Goal: Task Accomplishment & Management: Manage account settings

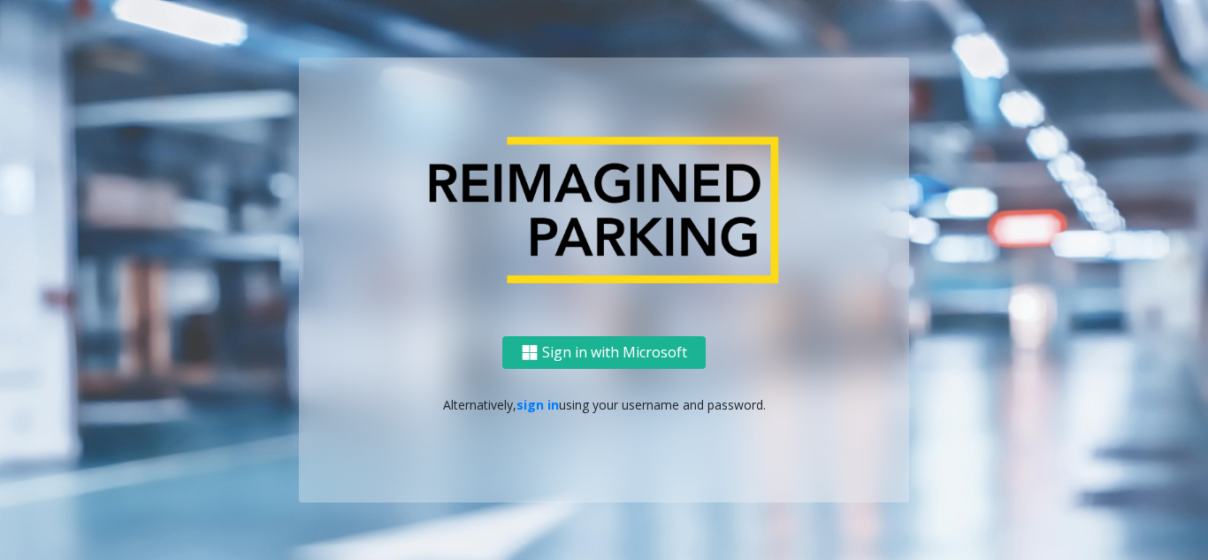
drag, startPoint x: 0, startPoint y: 0, endPoint x: 231, endPoint y: 184, distance: 295.2
click at [231, 184] on div "Sign in with Microsoft Alternatively, sign in using your username and password." at bounding box center [604, 279] width 1008 height 444
click at [529, 413] on p "Alternatively, sign in using your username and password." at bounding box center [604, 404] width 575 height 19
click at [529, 408] on link "sign in" at bounding box center [538, 404] width 42 height 17
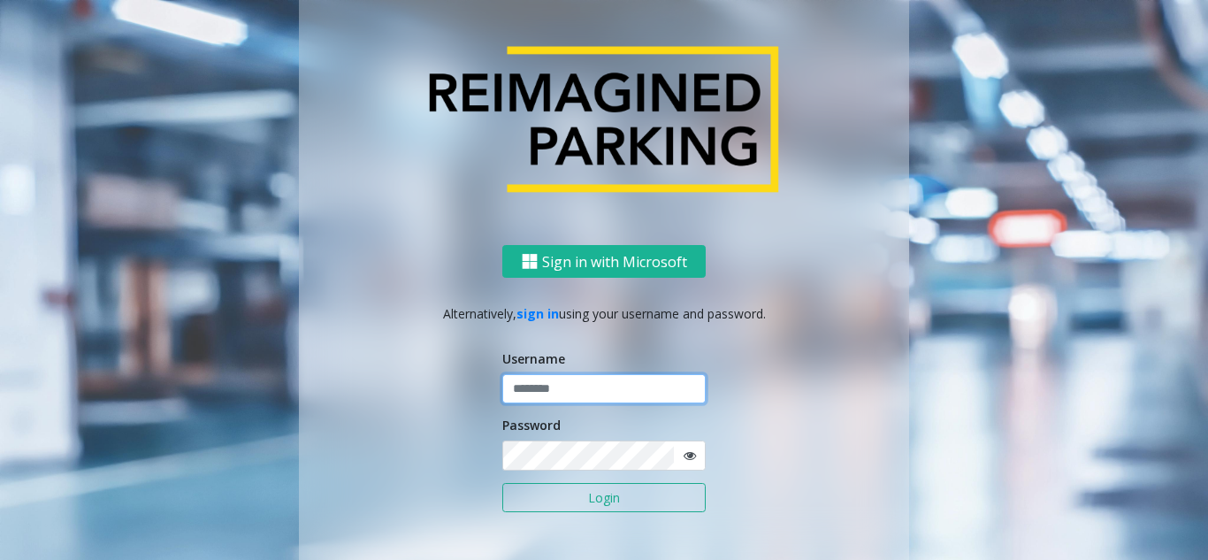
click at [551, 396] on input "text" at bounding box center [603, 389] width 203 height 30
paste input "*******"
type input "*******"
click at [534, 503] on button "Login" at bounding box center [603, 498] width 203 height 30
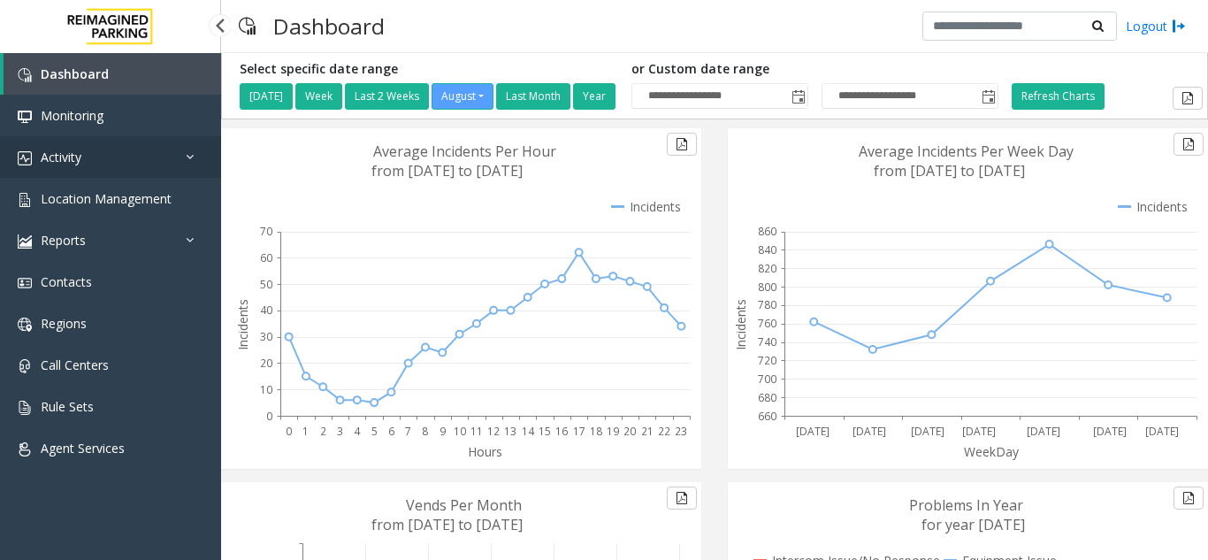
click at [146, 144] on link "Activity" at bounding box center [110, 157] width 221 height 42
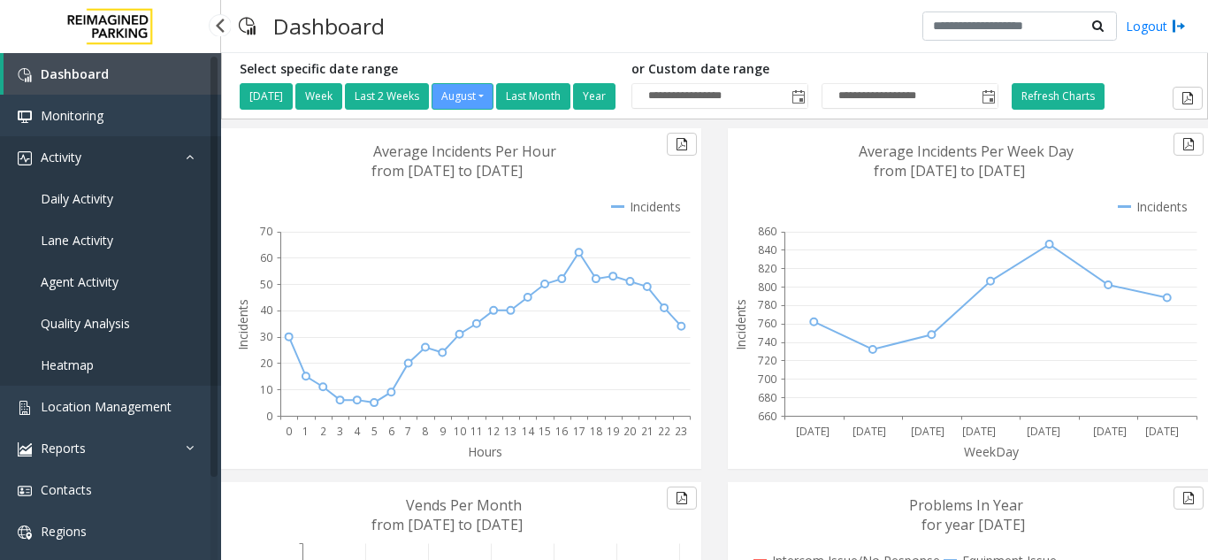
click at [145, 172] on link "Activity" at bounding box center [110, 157] width 221 height 42
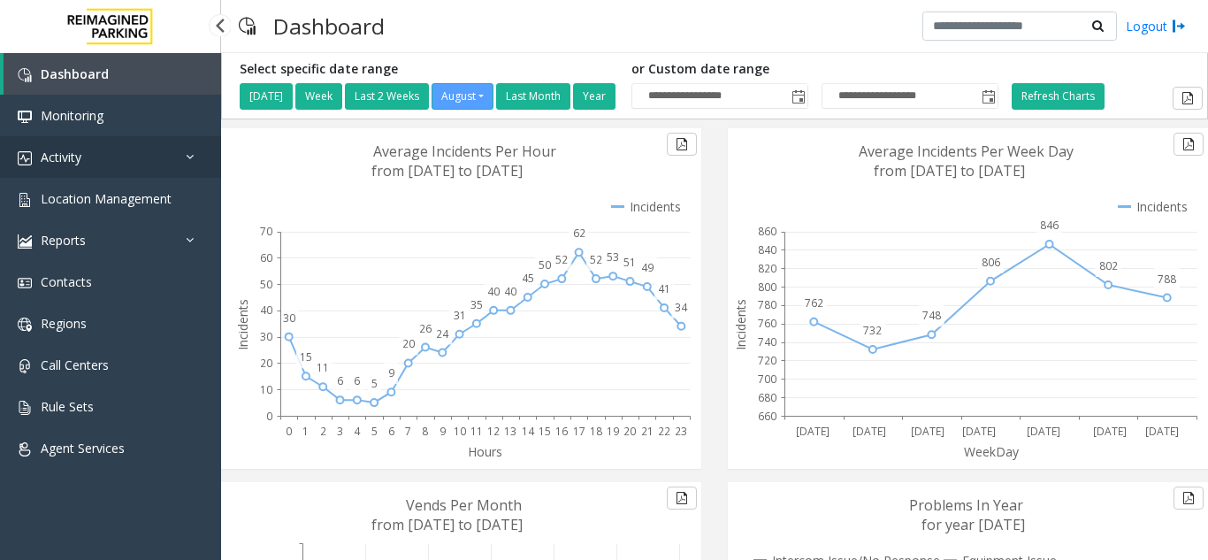
click at [127, 176] on link "Activity" at bounding box center [110, 157] width 221 height 42
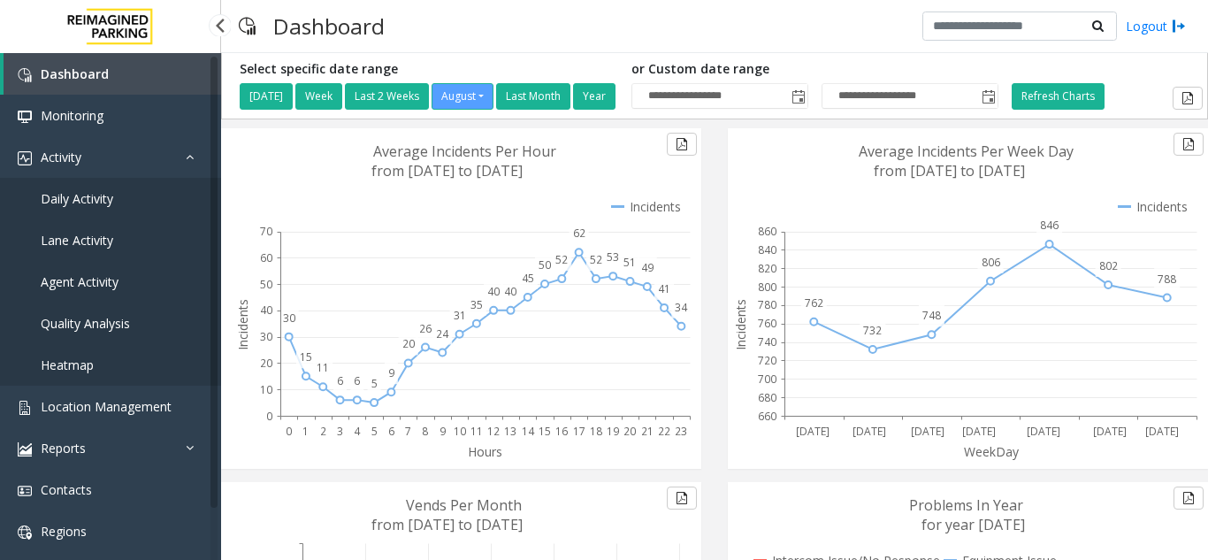
click at [121, 220] on link "Lane Activity" at bounding box center [110, 240] width 221 height 42
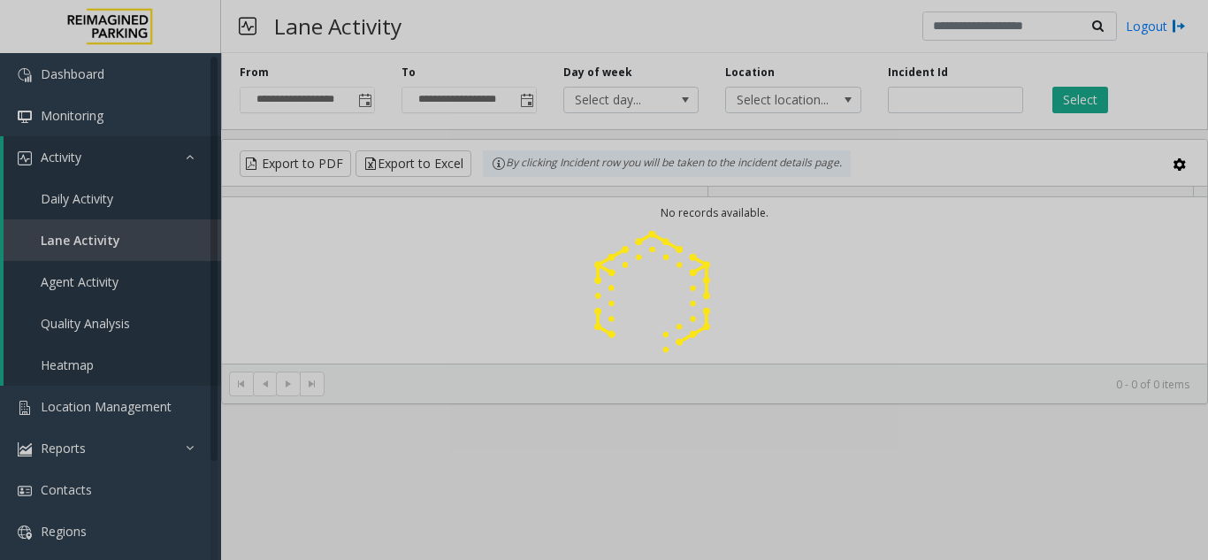
click at [123, 206] on div at bounding box center [604, 280] width 1208 height 560
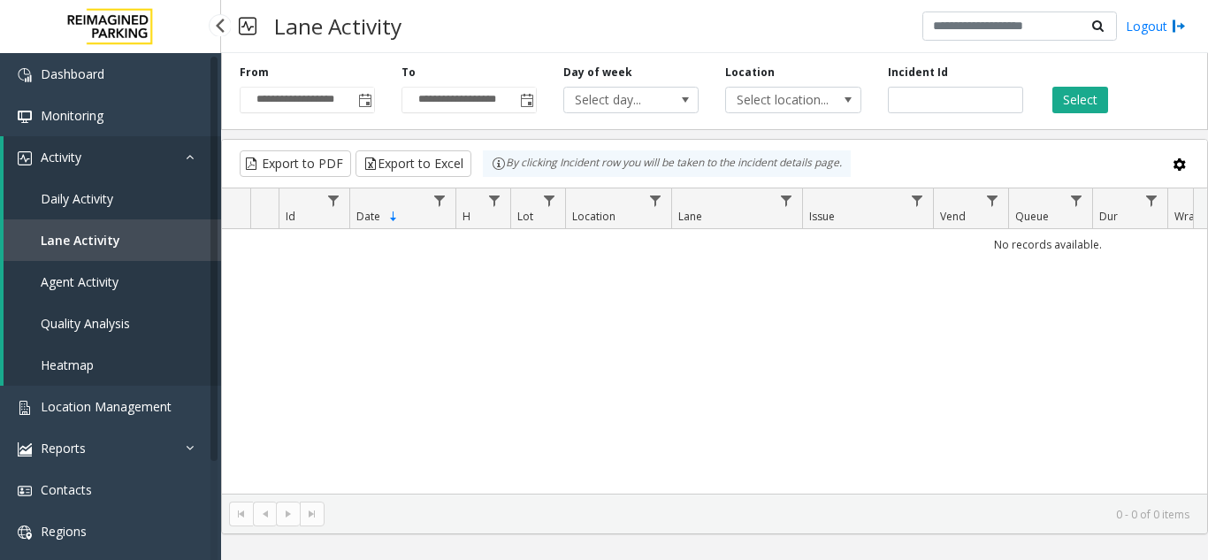
click at [126, 206] on link "Daily Activity" at bounding box center [113, 199] width 218 height 42
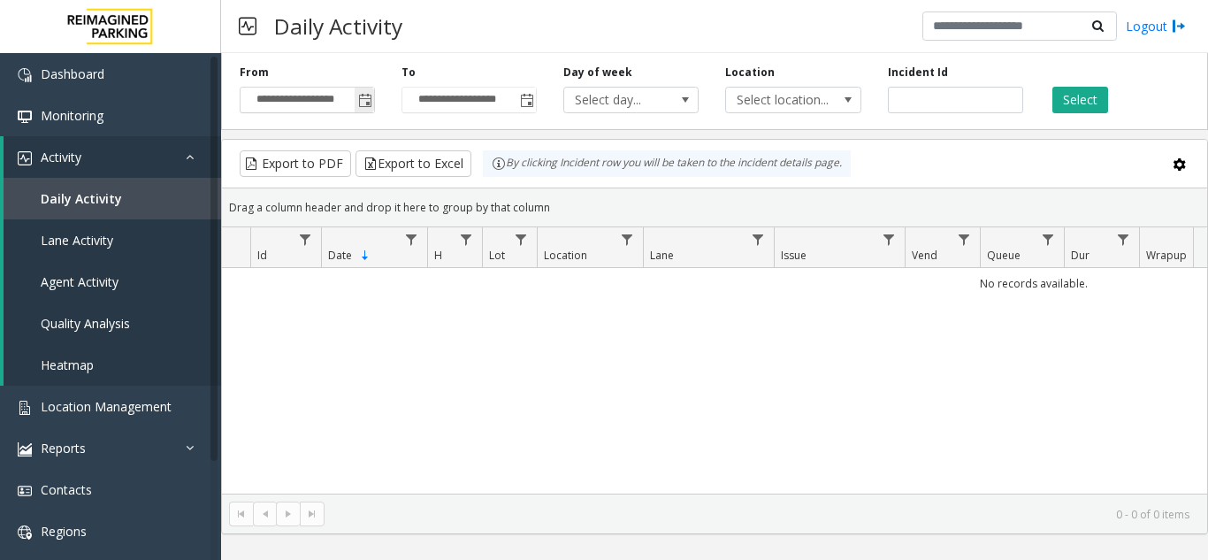
click at [367, 110] on span "Toggle popup" at bounding box center [364, 100] width 19 height 28
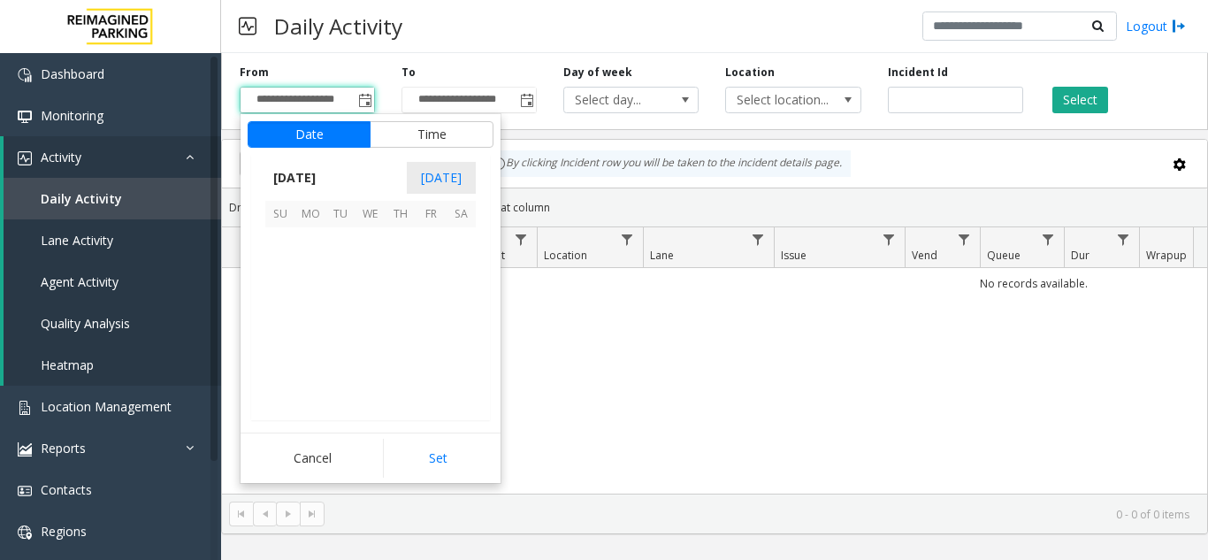
scroll to position [317230, 0]
click at [396, 311] on span "14" at bounding box center [401, 302] width 30 height 30
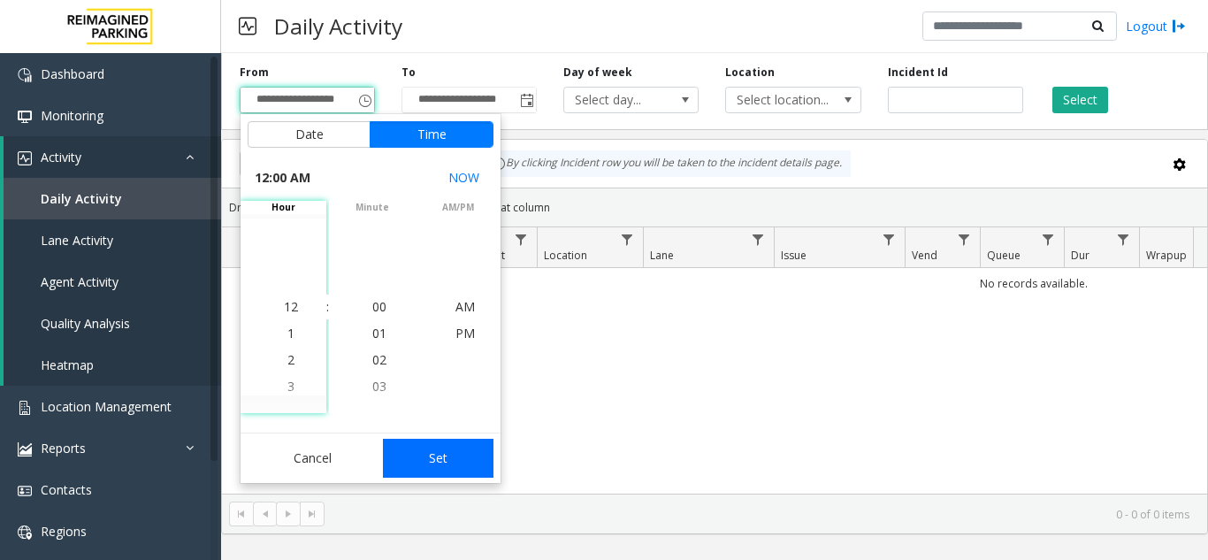
click at [447, 460] on button "Set" at bounding box center [438, 458] width 111 height 39
type input "**********"
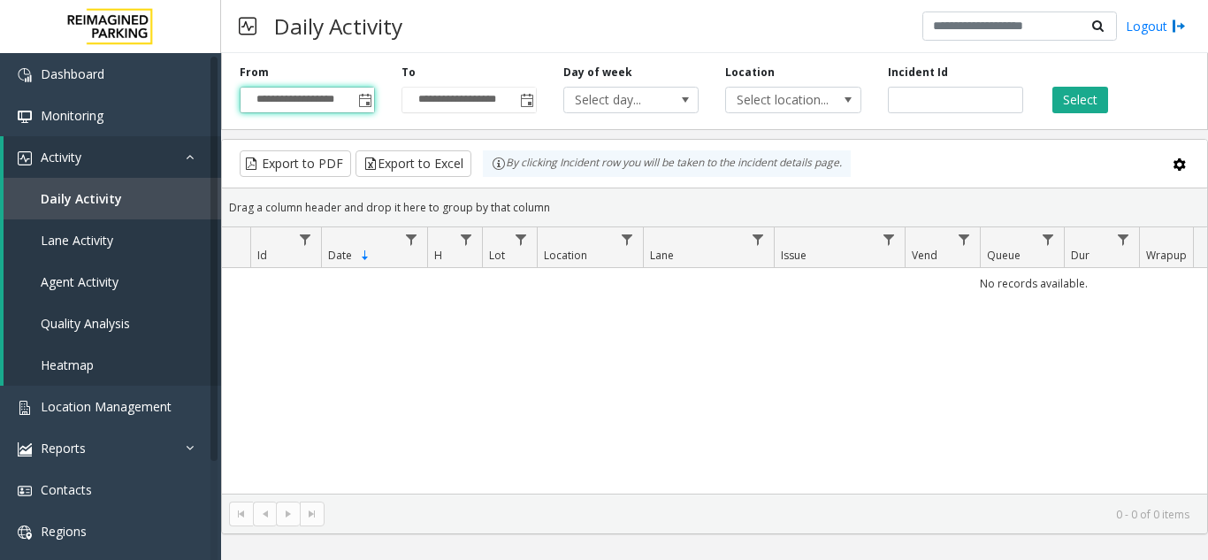
click at [1037, 101] on div "Select" at bounding box center [1118, 89] width 162 height 49
click at [1062, 97] on button "Select" at bounding box center [1081, 100] width 56 height 27
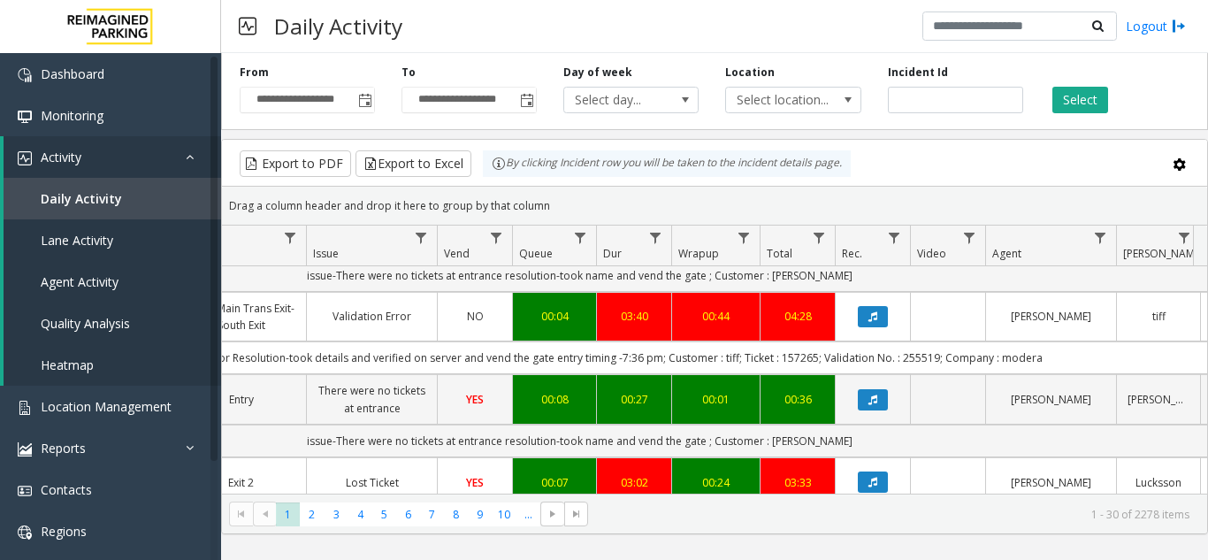
scroll to position [2438, 468]
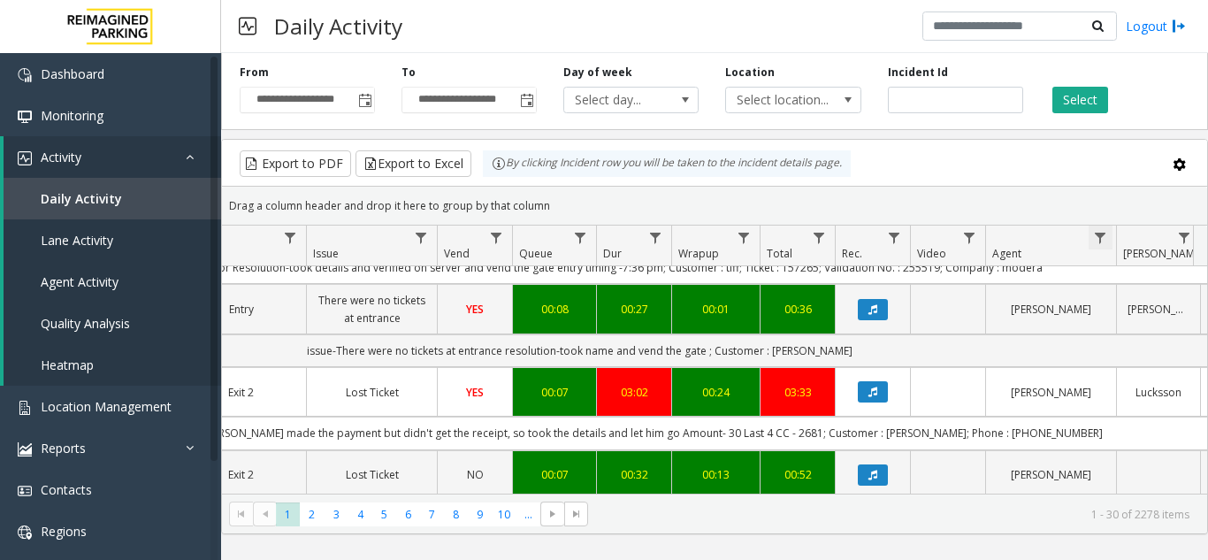
click at [1104, 238] on span "Data table" at bounding box center [1100, 238] width 14 height 14
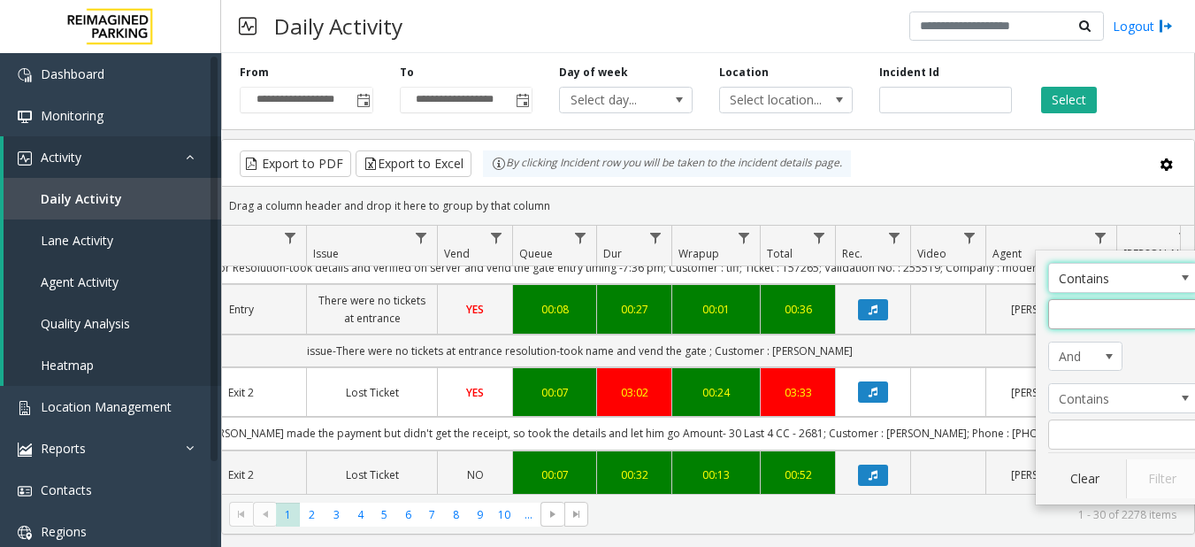
click at [1114, 316] on input "Agent Filter" at bounding box center [1123, 314] width 150 height 30
type input "*****"
click button "Filter" at bounding box center [1162, 478] width 73 height 39
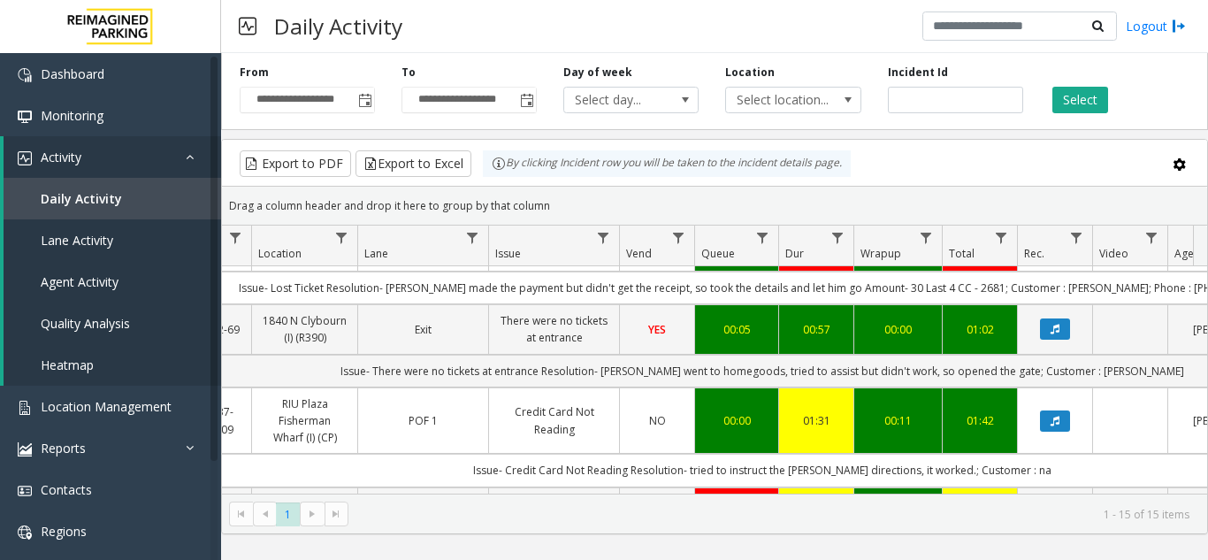
scroll to position [0, 651]
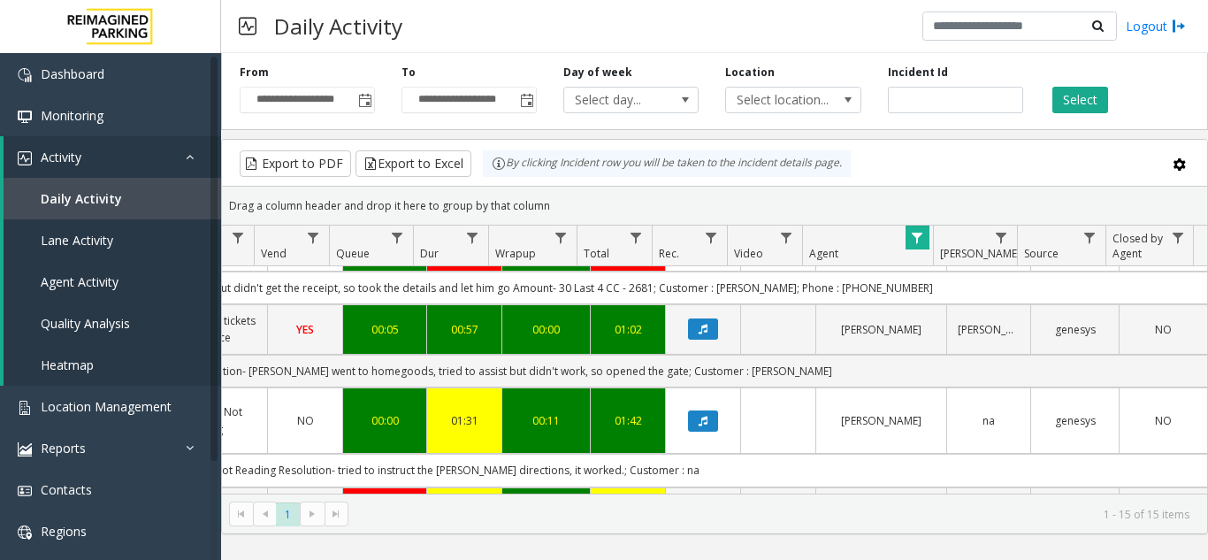
click at [923, 240] on span "Data table" at bounding box center [917, 238] width 14 height 14
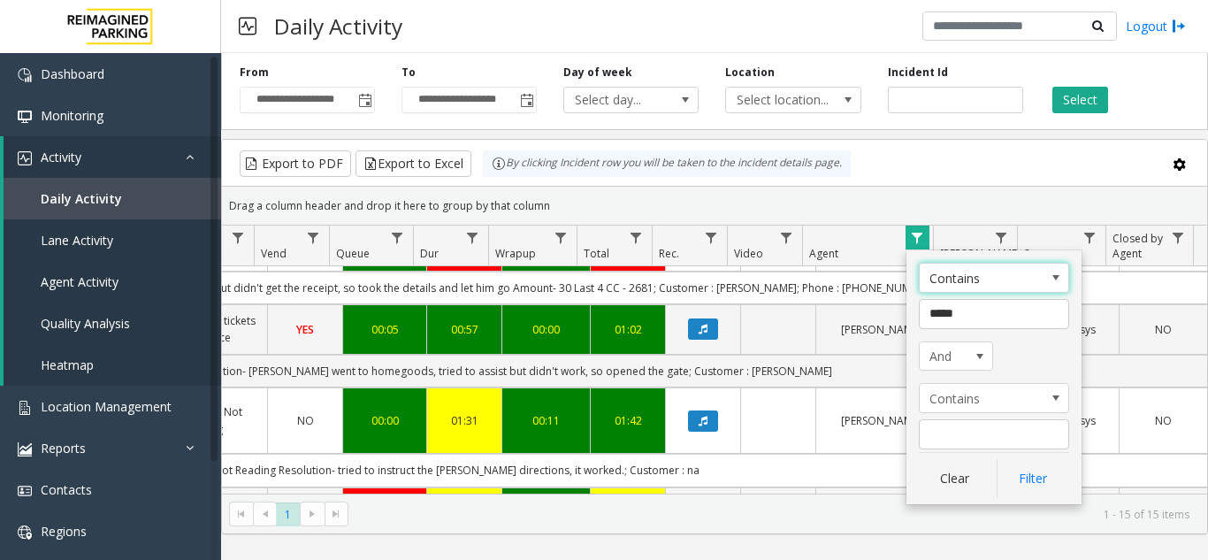
click at [979, 290] on span "Contains" at bounding box center [979, 278] width 119 height 28
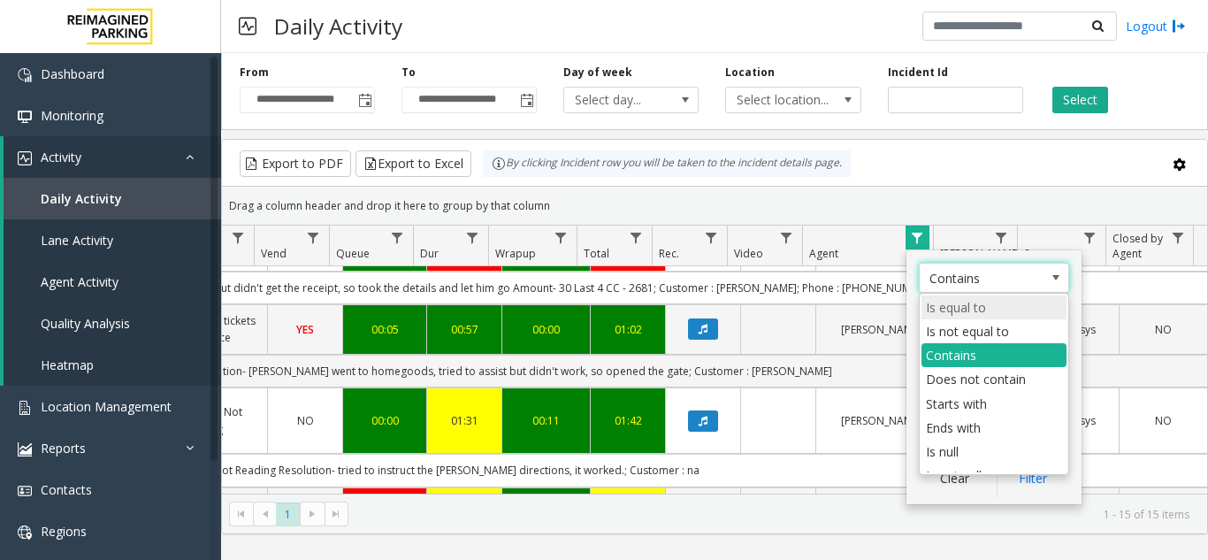
click at [988, 313] on li "Is equal to" at bounding box center [994, 307] width 145 height 24
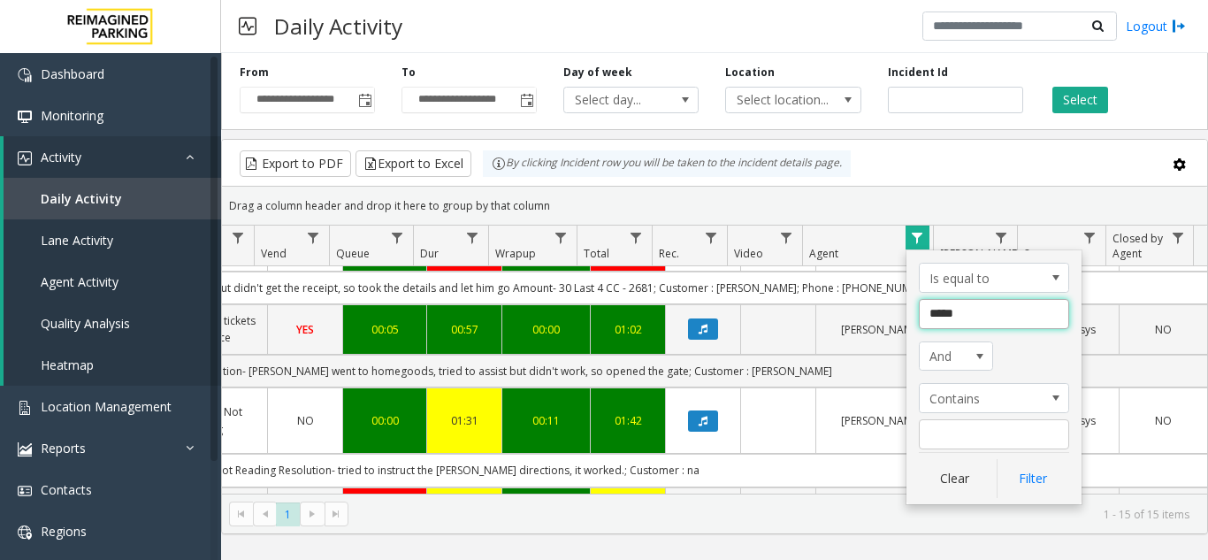
click at [1007, 309] on input "*****" at bounding box center [994, 314] width 150 height 30
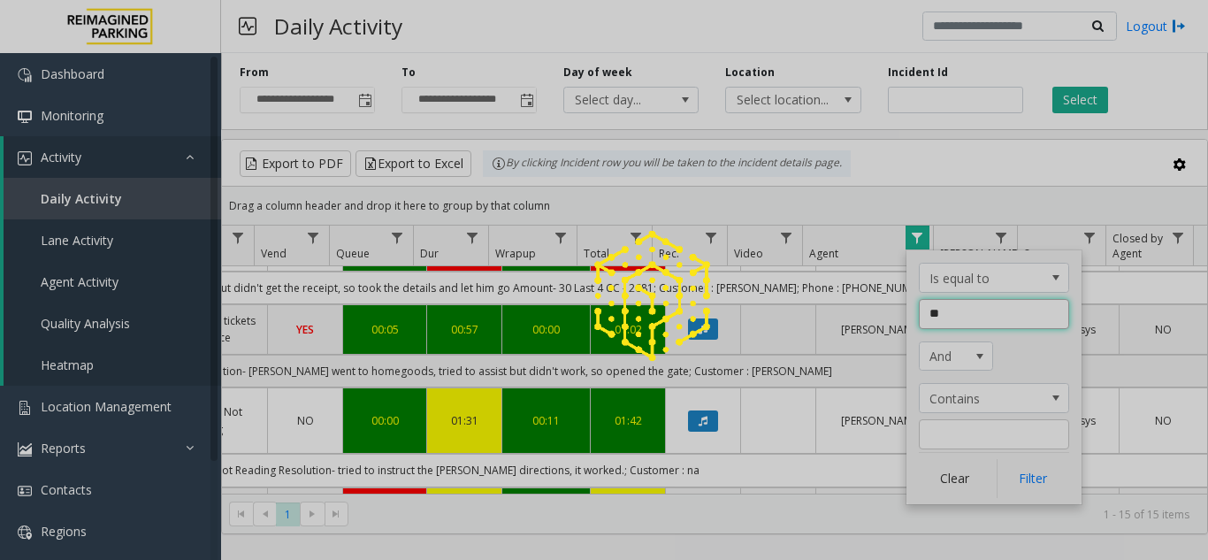
type input "*"
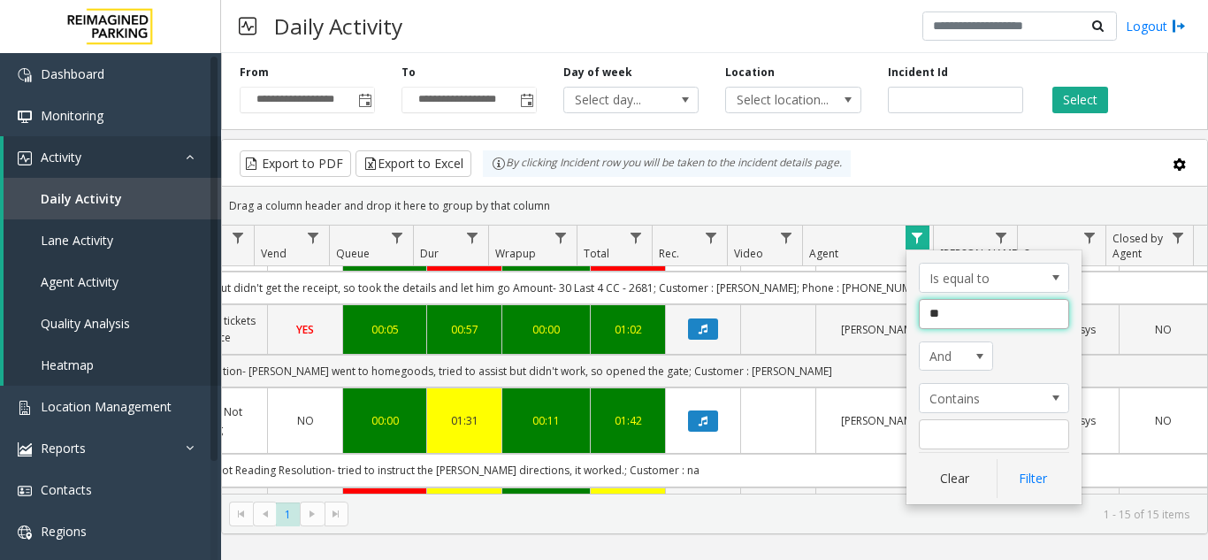
type input "***"
click button "Filter" at bounding box center [1033, 478] width 73 height 39
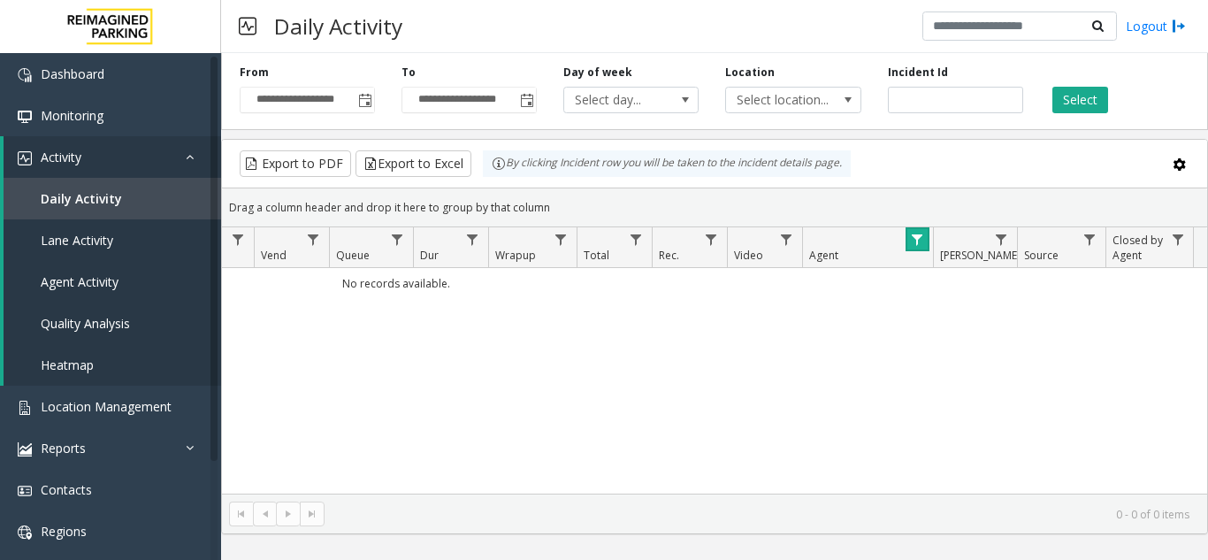
click at [922, 233] on span "Data table" at bounding box center [917, 240] width 14 height 14
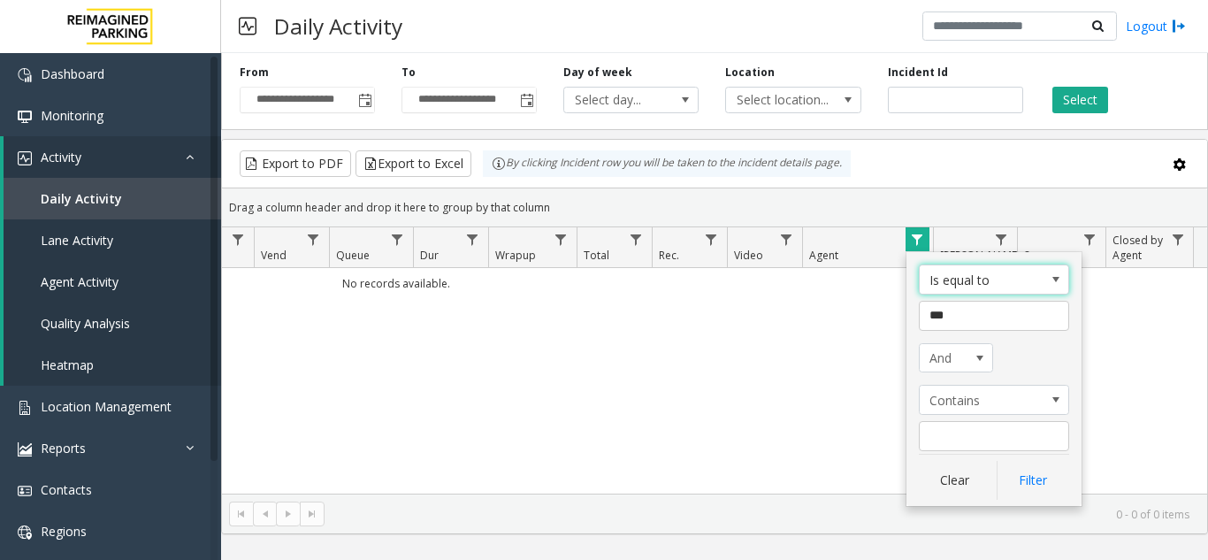
click at [993, 282] on span "Is equal to" at bounding box center [979, 279] width 119 height 28
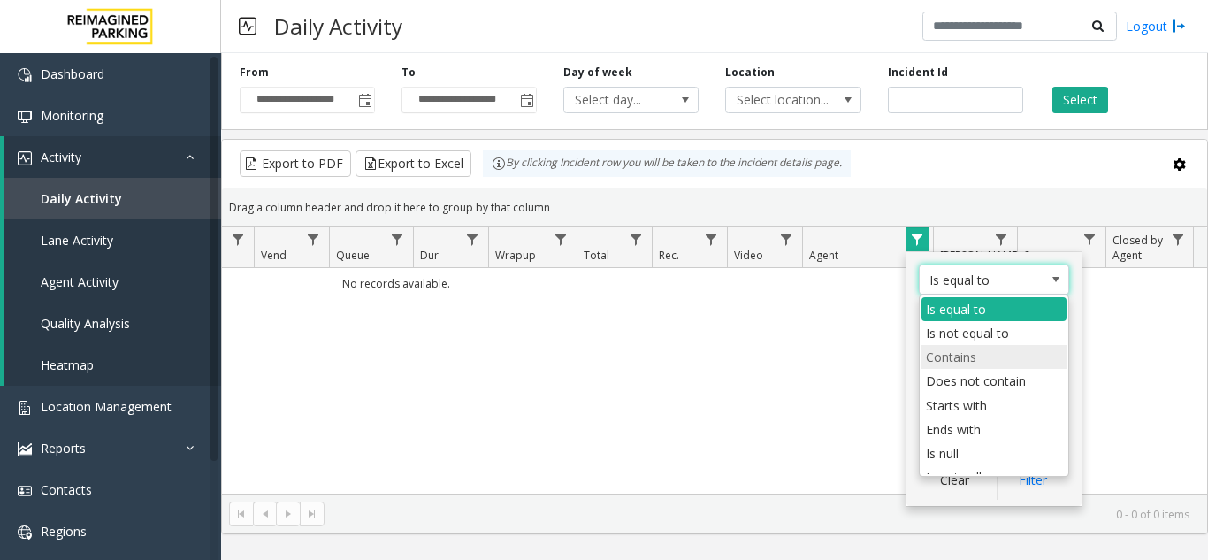
click at [980, 356] on li "Contains" at bounding box center [994, 357] width 145 height 24
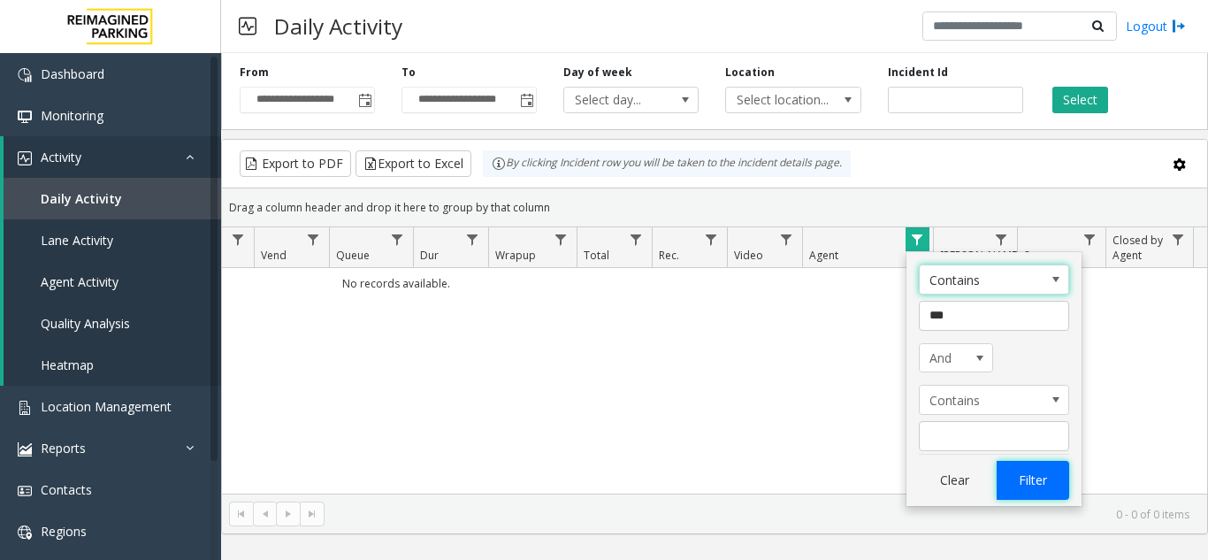
click at [1052, 487] on button "Filter" at bounding box center [1033, 480] width 73 height 39
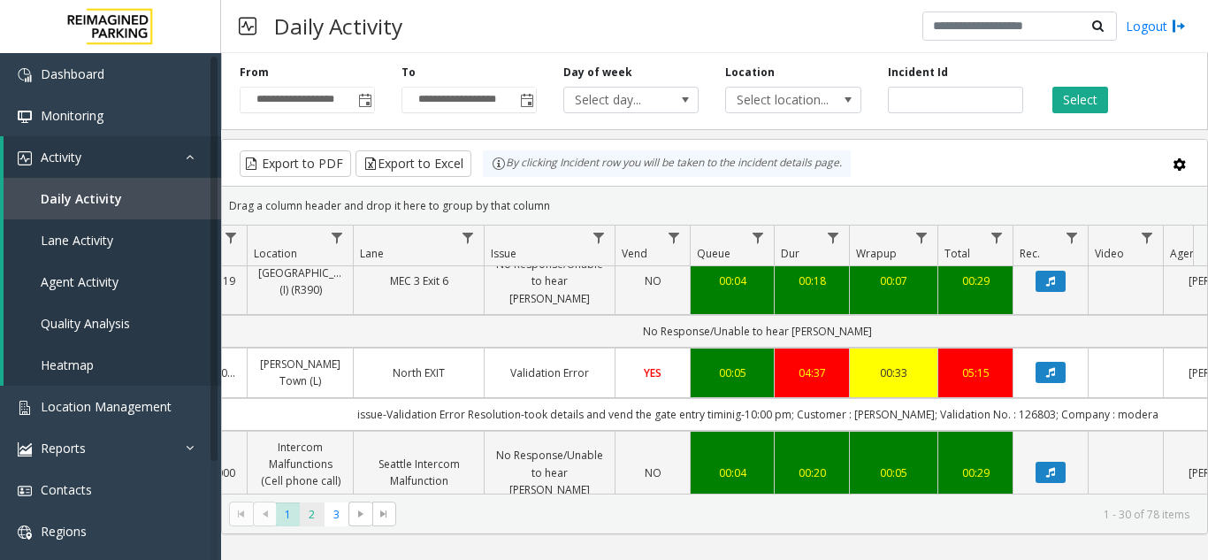
click at [318, 509] on span "2" at bounding box center [312, 514] width 24 height 24
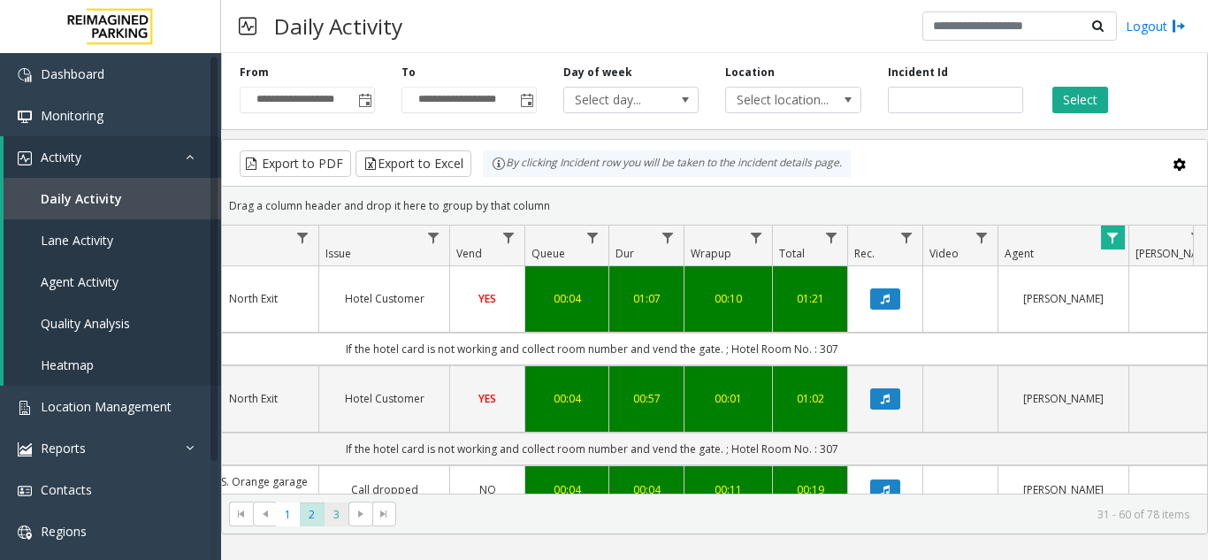
click at [337, 517] on span "3" at bounding box center [337, 514] width 24 height 24
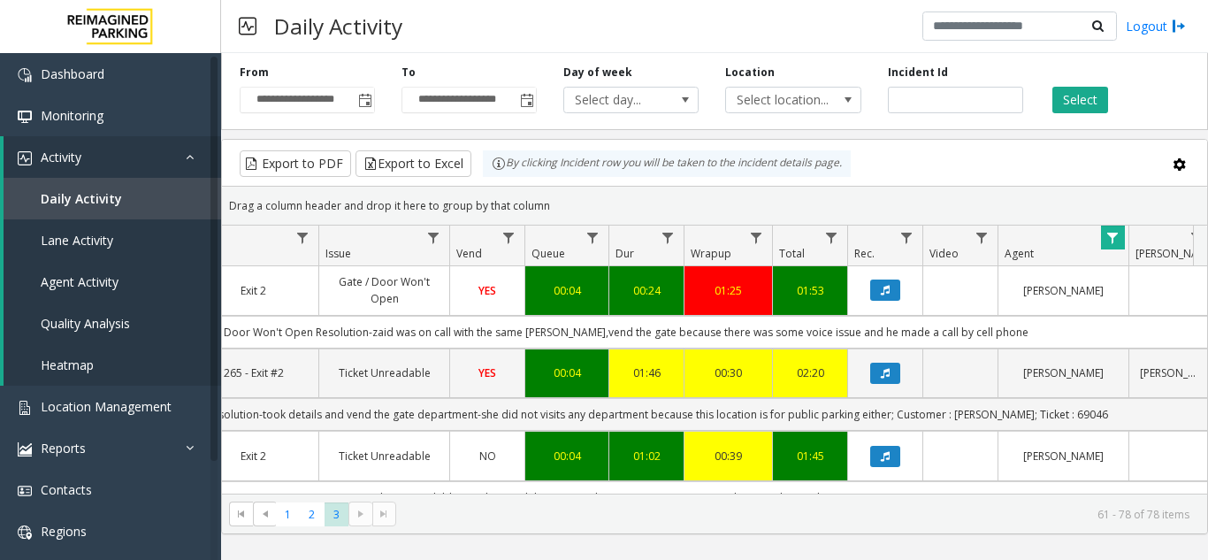
click at [1110, 239] on span "Data table" at bounding box center [1113, 238] width 14 height 14
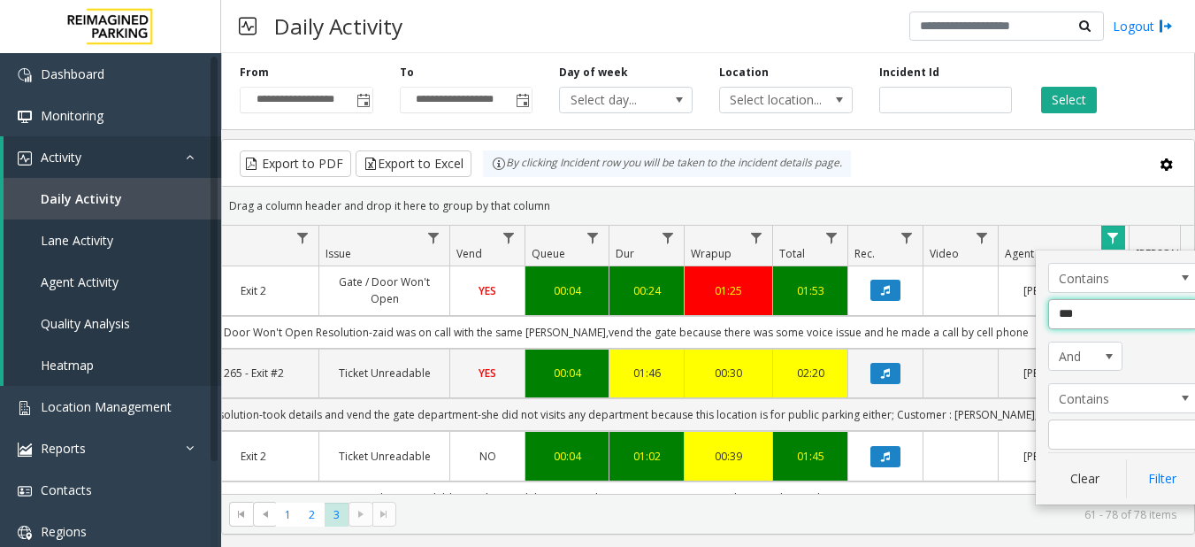
click at [1104, 317] on input "***" at bounding box center [1123, 314] width 150 height 30
type input "****"
click button "Filter" at bounding box center [1162, 478] width 73 height 39
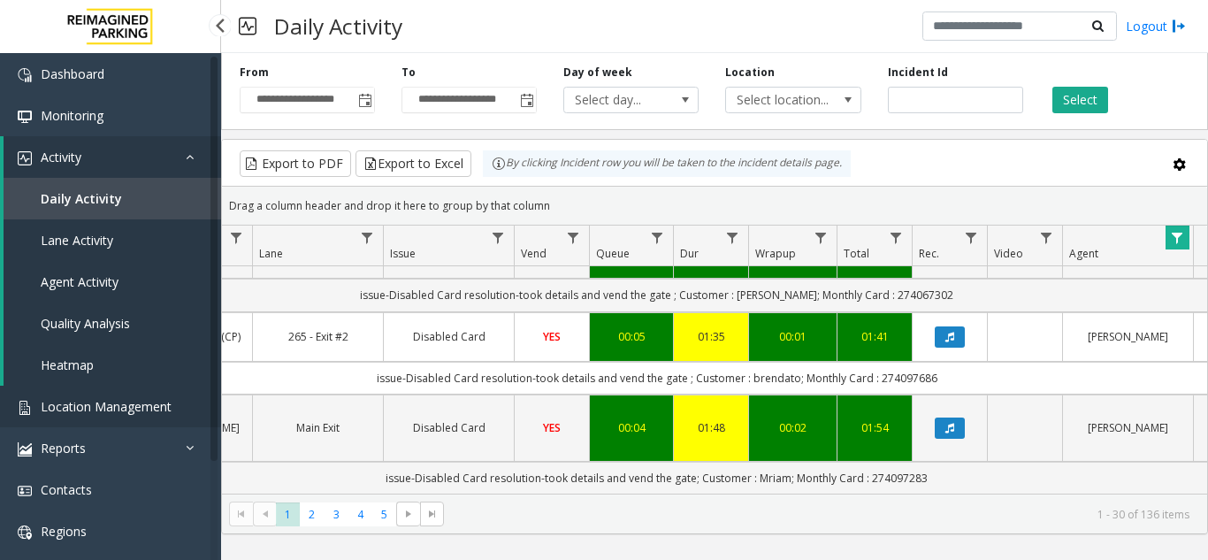
click at [118, 403] on span "Location Management" at bounding box center [106, 406] width 131 height 17
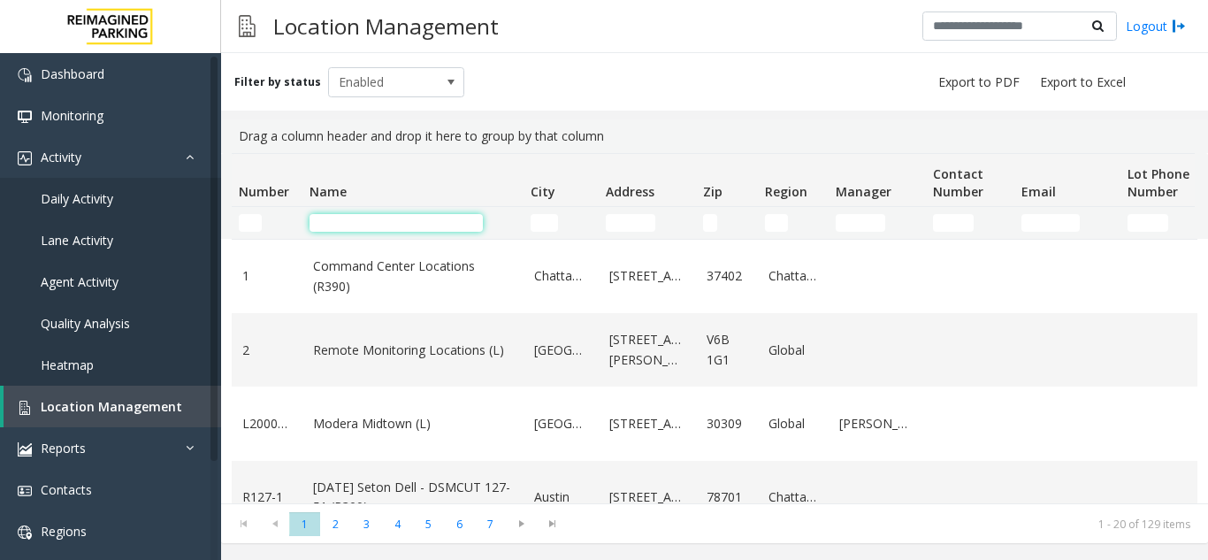
click at [348, 214] on input "Name Filter" at bounding box center [396, 223] width 173 height 18
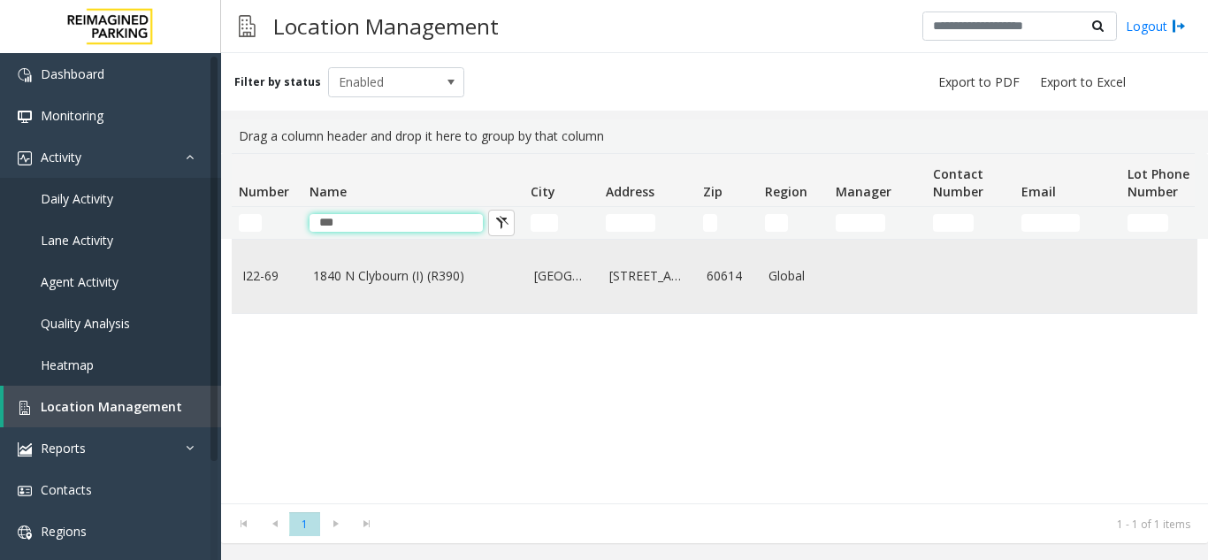
type input "***"
click at [537, 284] on link "[GEOGRAPHIC_DATA]" at bounding box center [561, 275] width 54 height 19
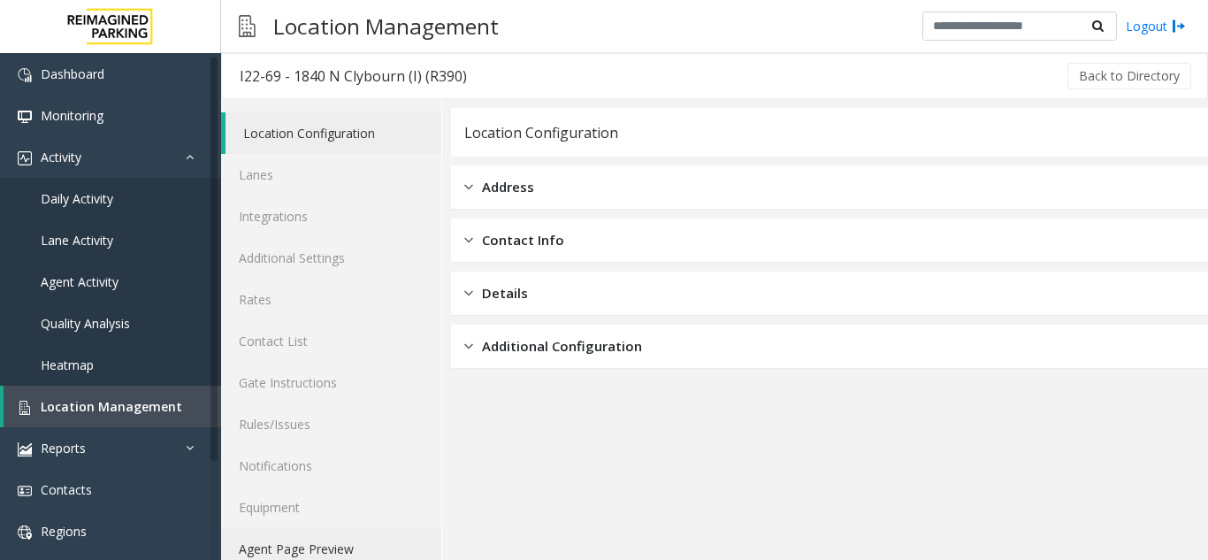
click at [372, 551] on link "Agent Page Preview" at bounding box center [331, 549] width 220 height 42
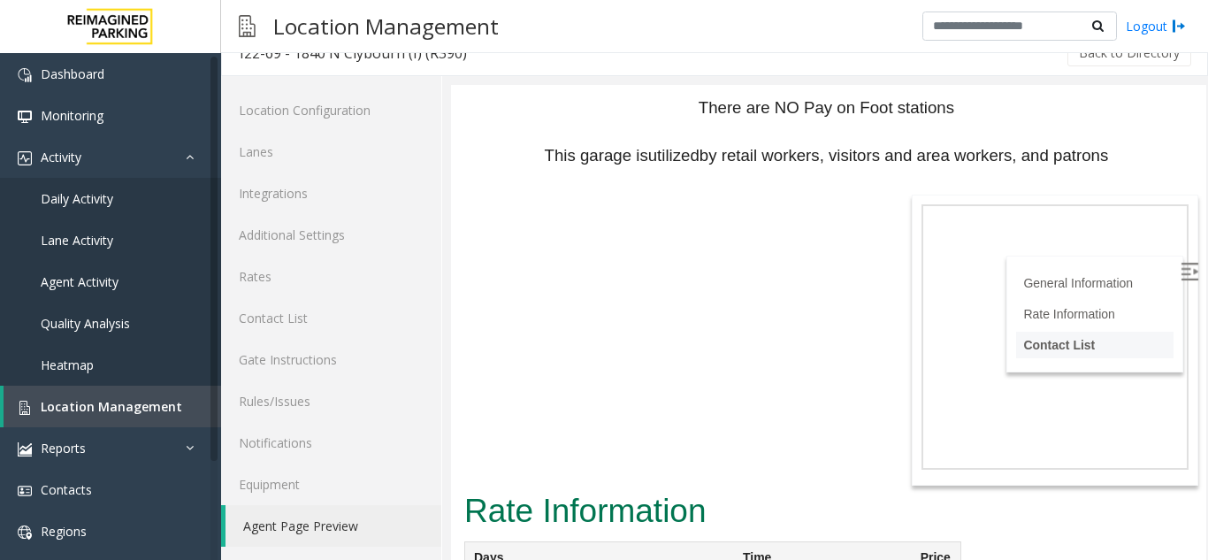
scroll to position [1381, 0]
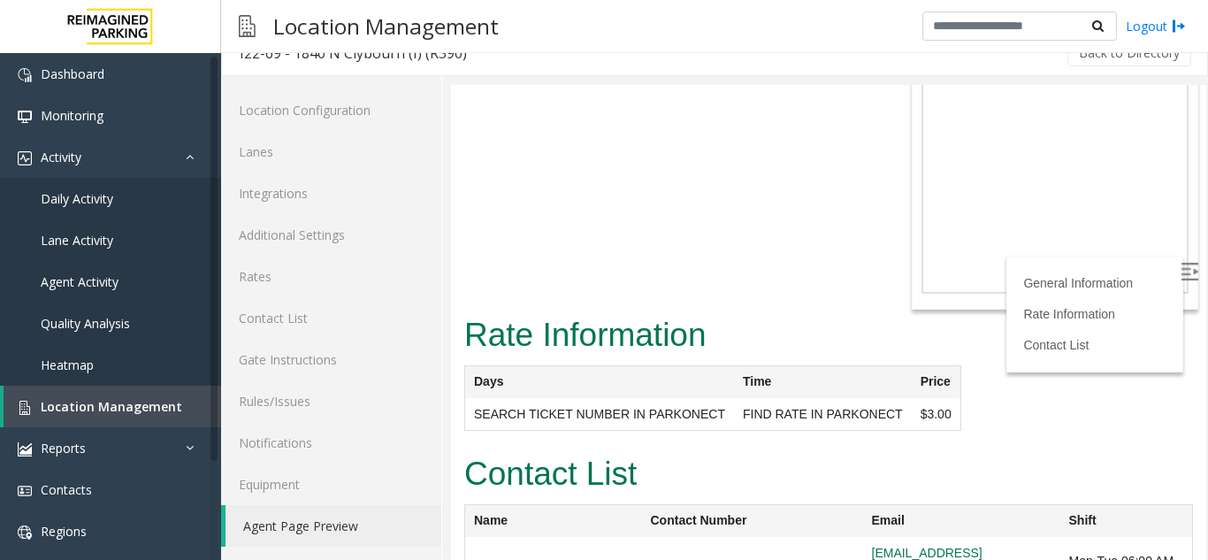
click at [1178, 277] on label at bounding box center [1191, 274] width 27 height 27
click at [143, 410] on span "Location Management" at bounding box center [112, 406] width 142 height 17
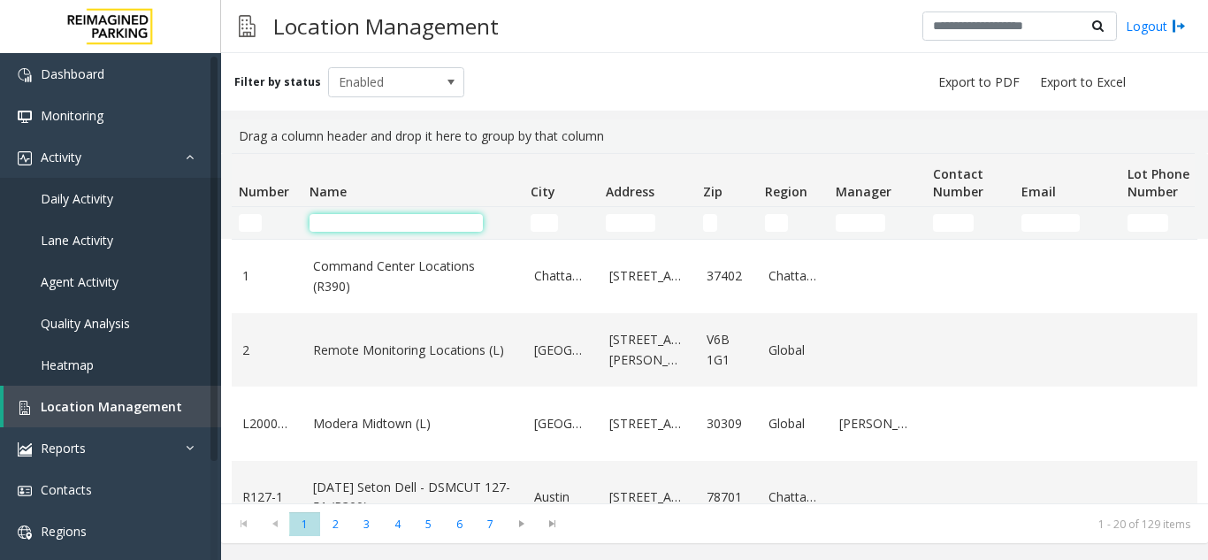
click at [398, 228] on input "Name Filter" at bounding box center [396, 223] width 173 height 18
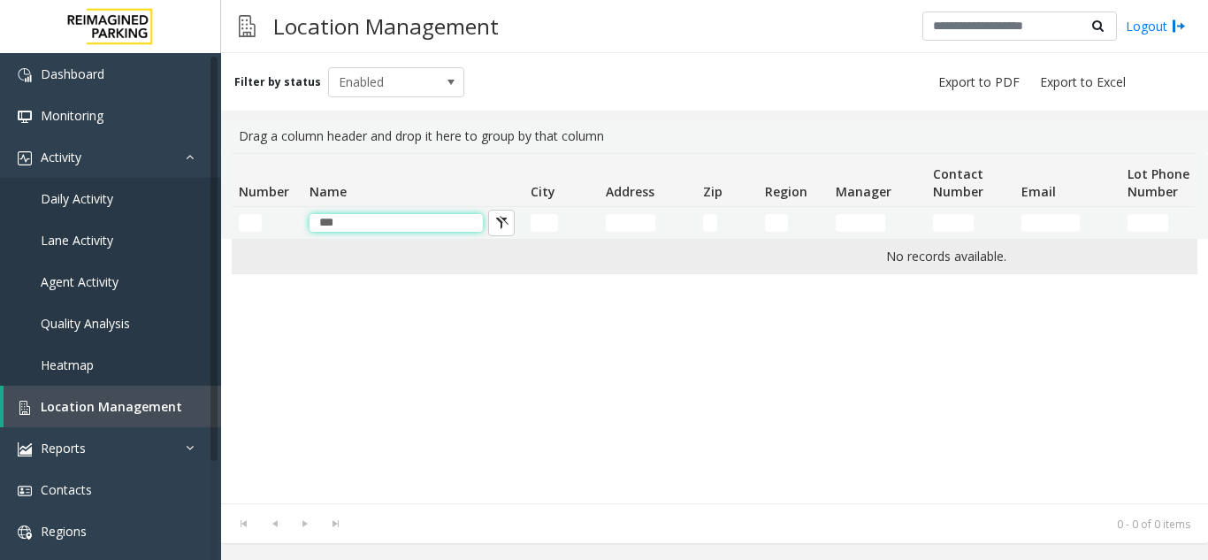
type input "**"
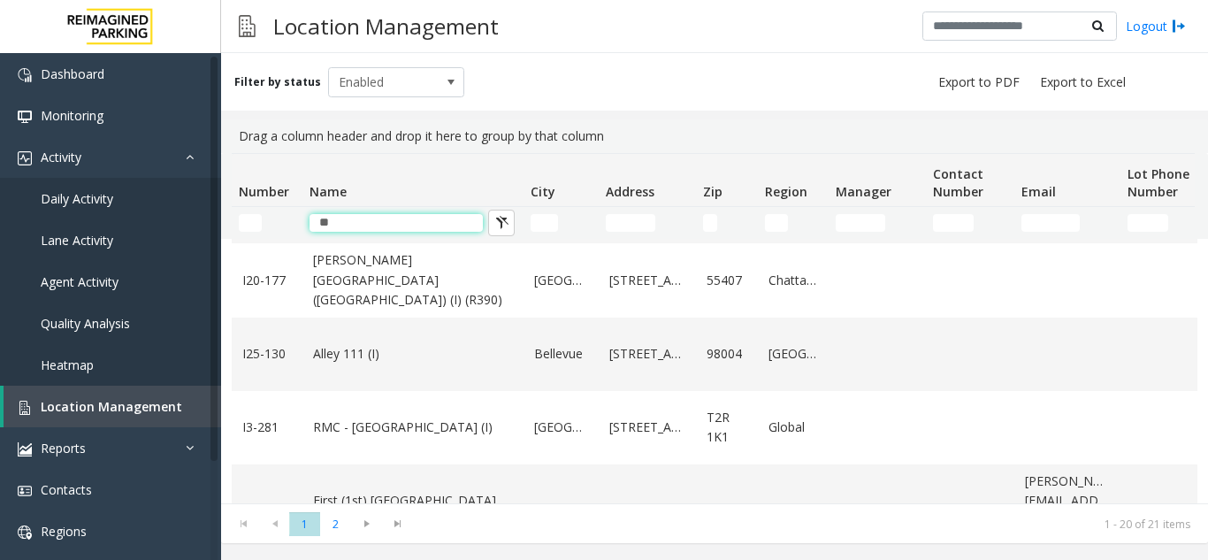
scroll to position [442, 0]
click at [364, 218] on input "**" at bounding box center [396, 223] width 173 height 18
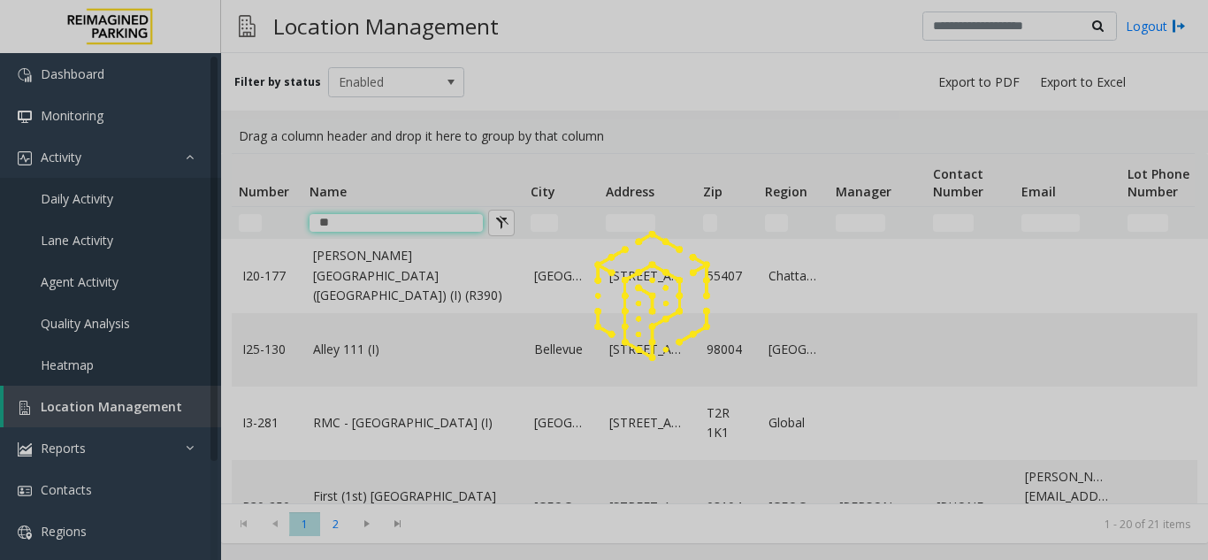
scroll to position [119, 0]
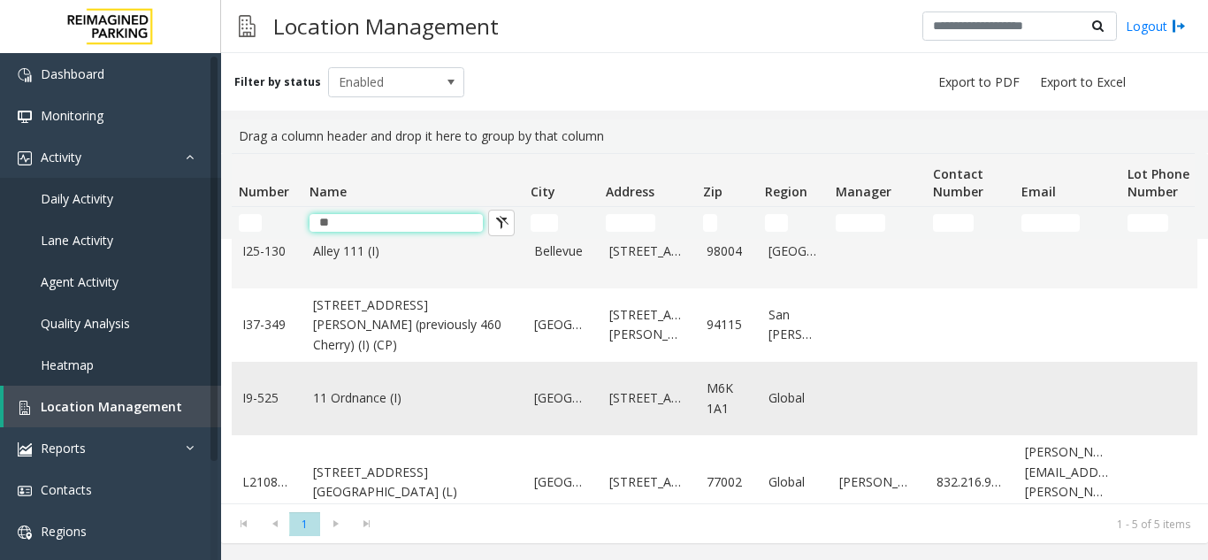
type input "**"
click at [351, 388] on link "11 Ordnance (I)" at bounding box center [413, 397] width 200 height 19
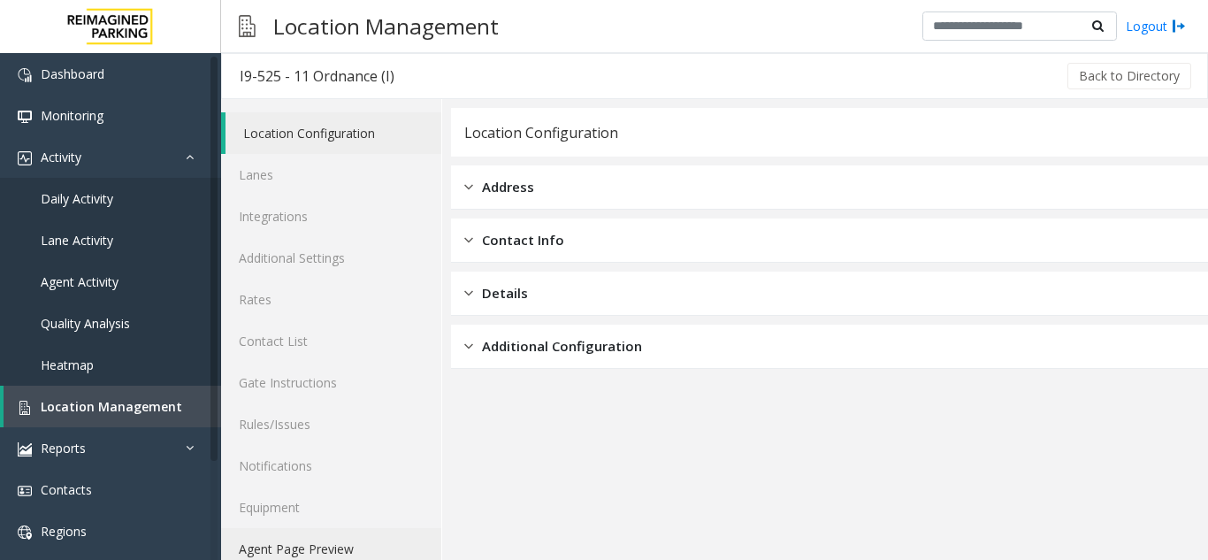
click at [348, 540] on link "Agent Page Preview" at bounding box center [331, 549] width 220 height 42
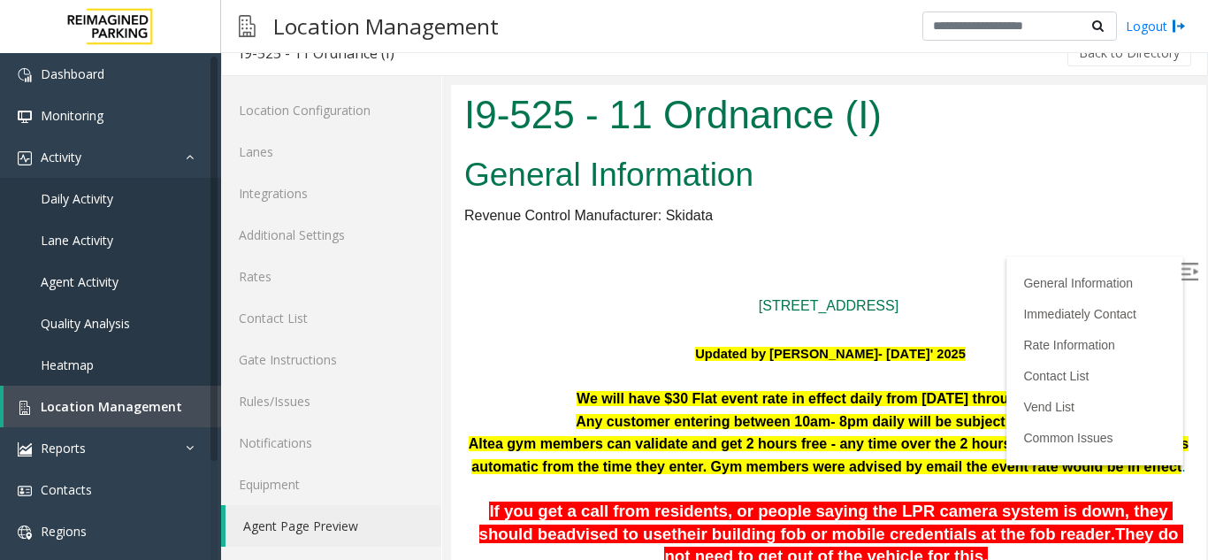
scroll to position [265, 0]
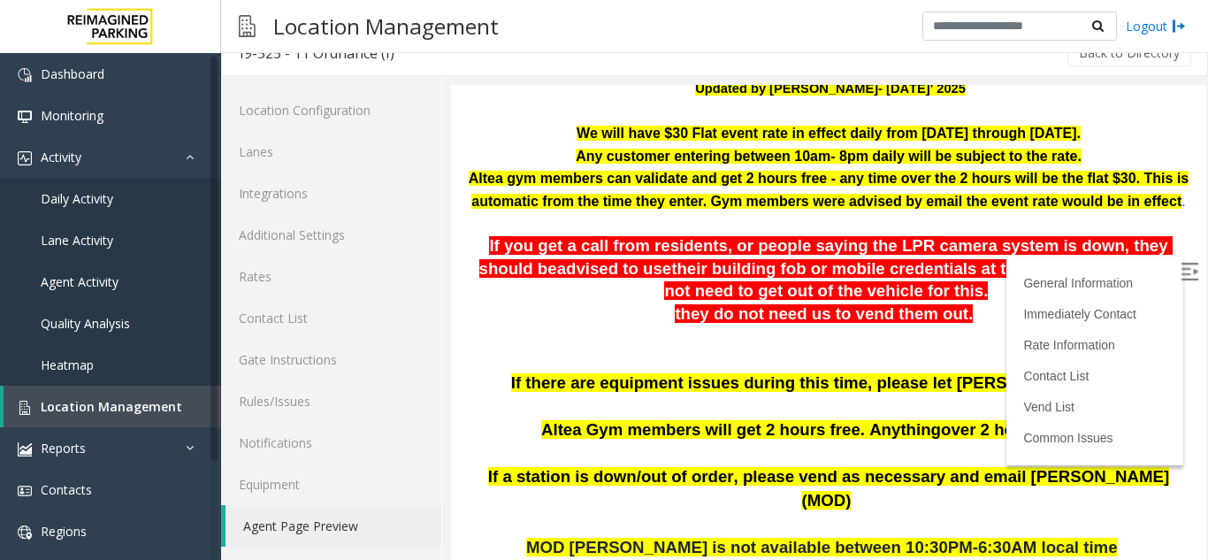
click at [1181, 273] on img at bounding box center [1190, 272] width 18 height 18
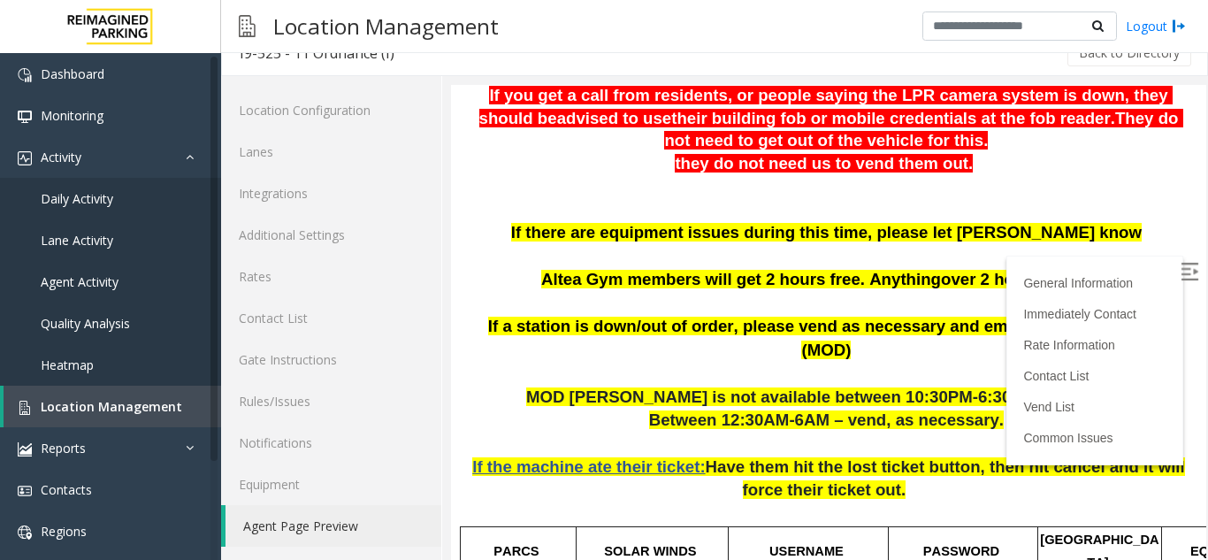
scroll to position [442, 0]
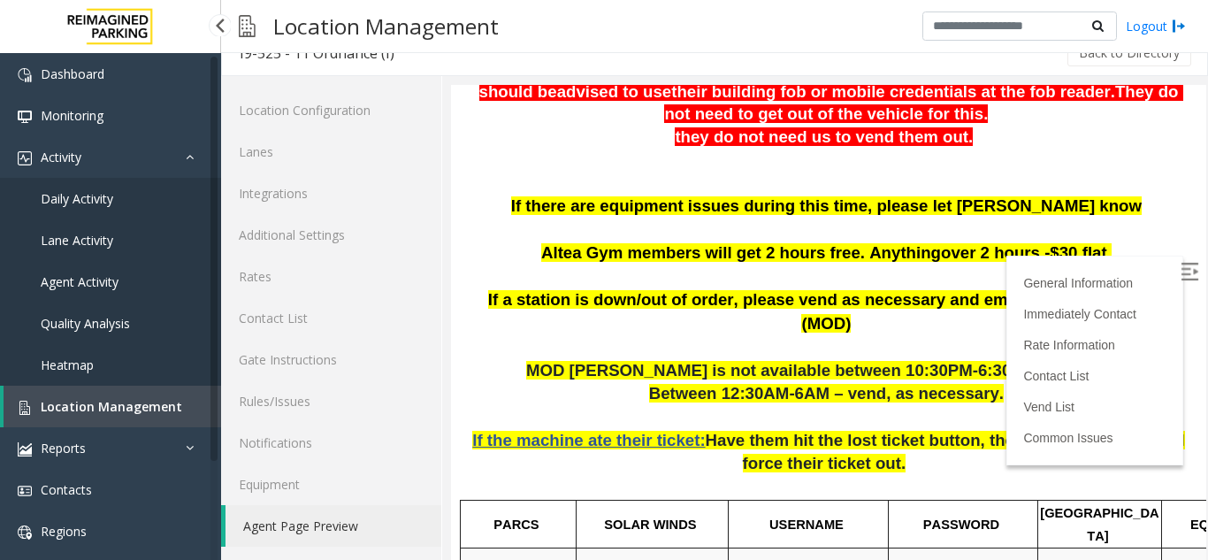
click at [142, 401] on span "Location Management" at bounding box center [112, 406] width 142 height 17
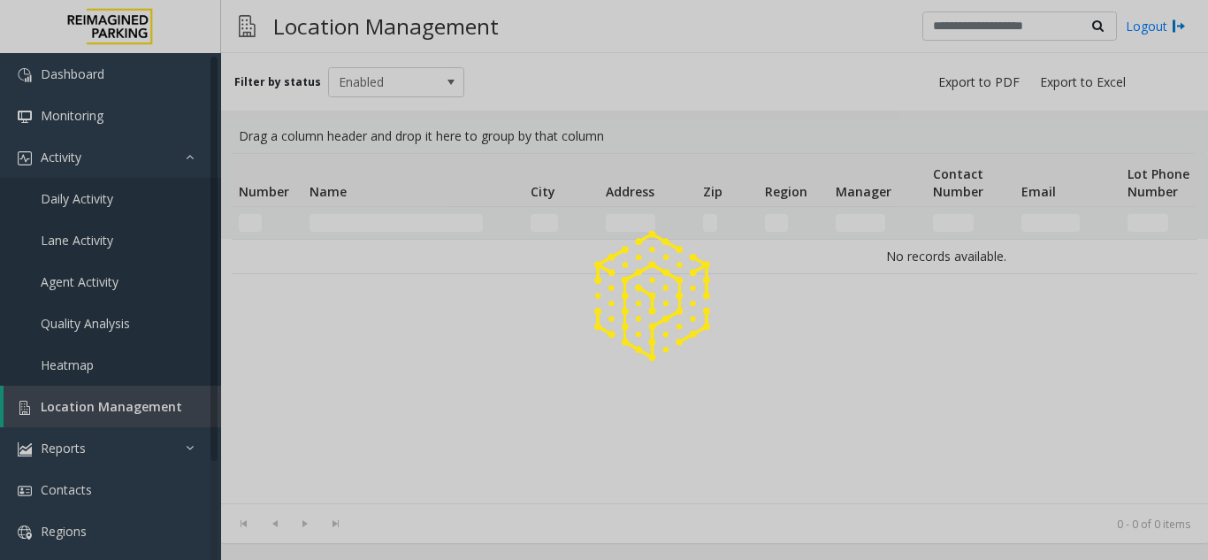
click at [142, 401] on div at bounding box center [604, 280] width 1208 height 560
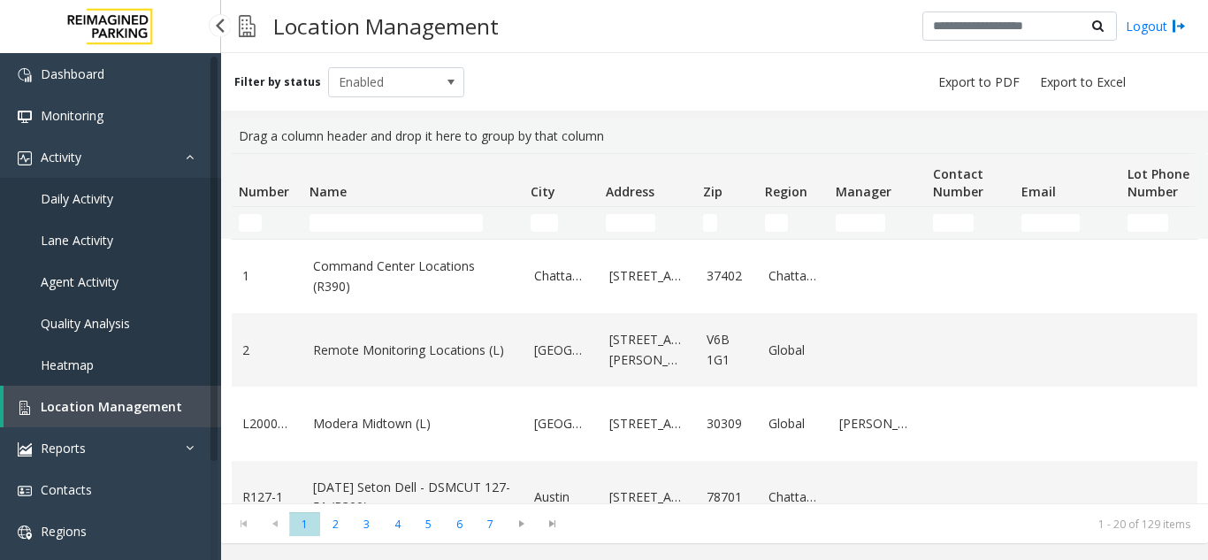
click at [142, 381] on link "Heatmap" at bounding box center [110, 365] width 221 height 42
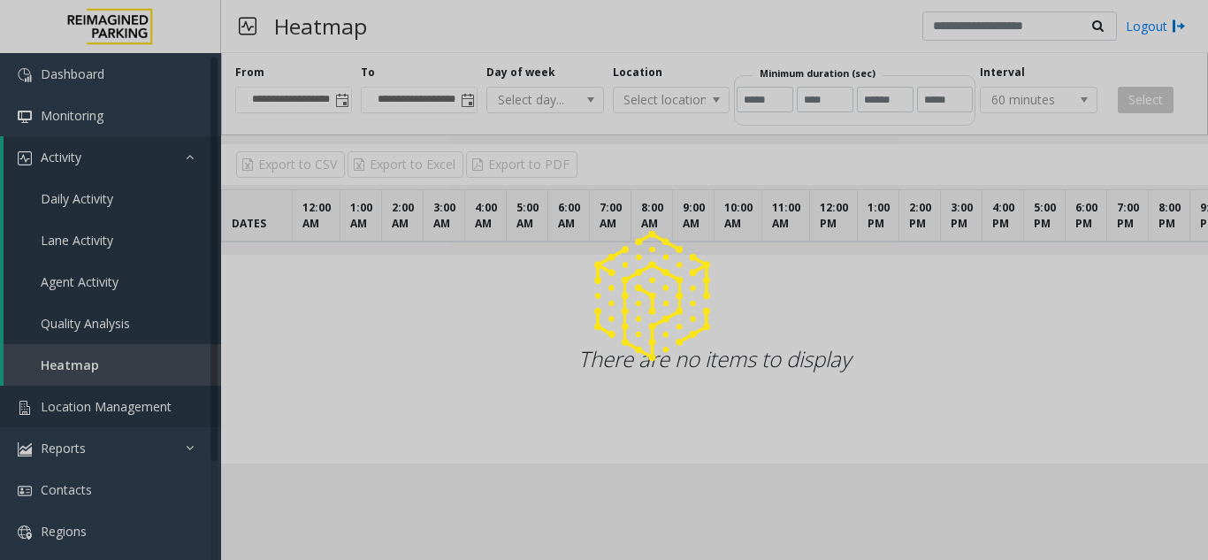
drag, startPoint x: 142, startPoint y: 383, endPoint x: 142, endPoint y: 425, distance: 41.6
click at [142, 383] on div at bounding box center [604, 280] width 1208 height 560
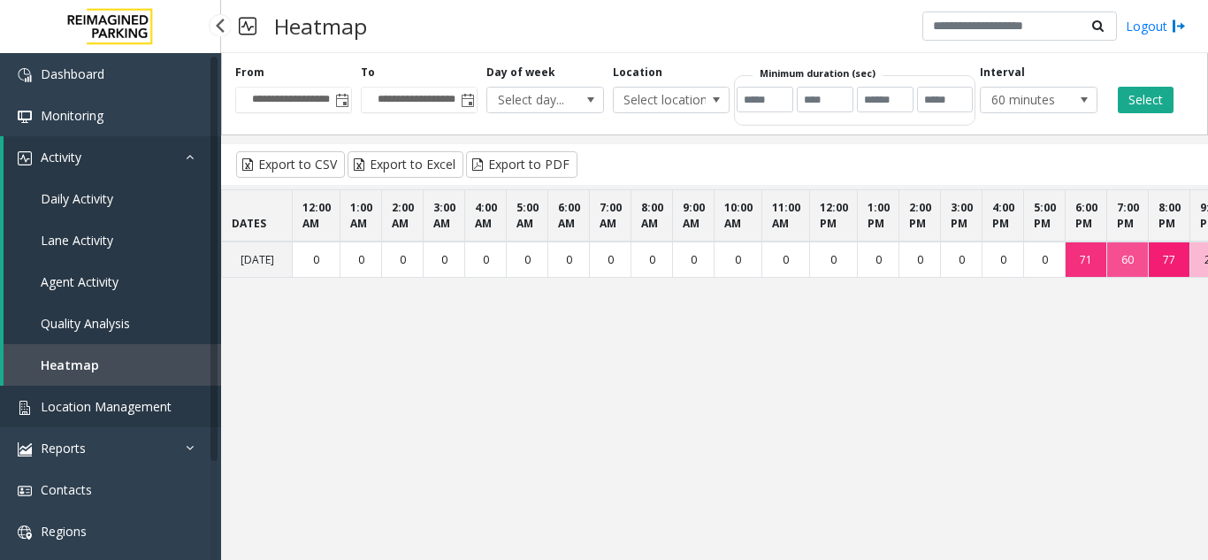
click at [145, 418] on link "Location Management" at bounding box center [110, 407] width 221 height 42
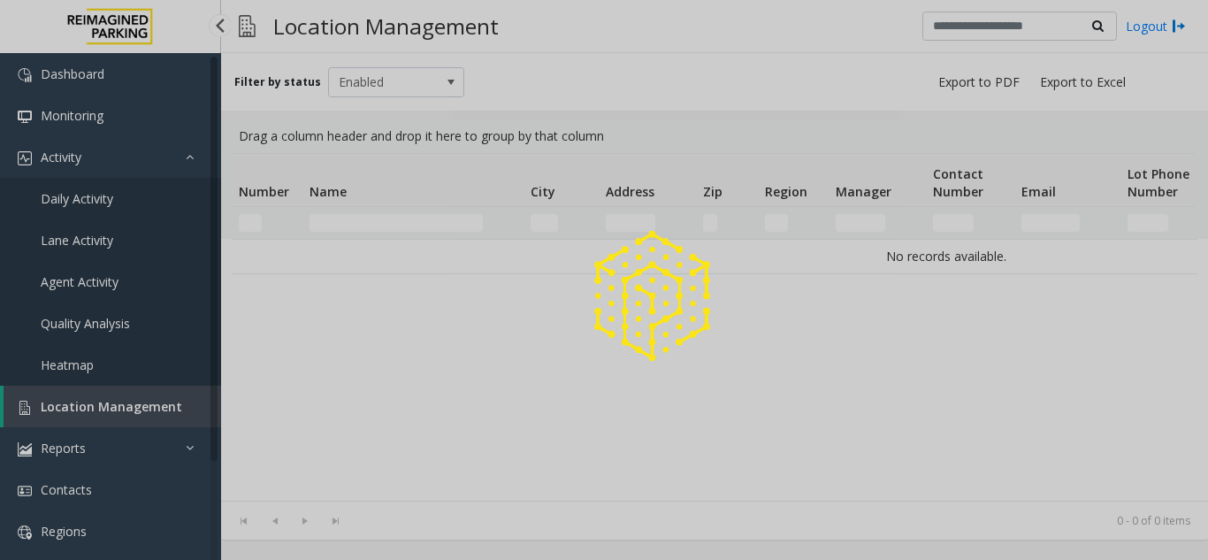
click at [145, 418] on div at bounding box center [604, 280] width 1208 height 560
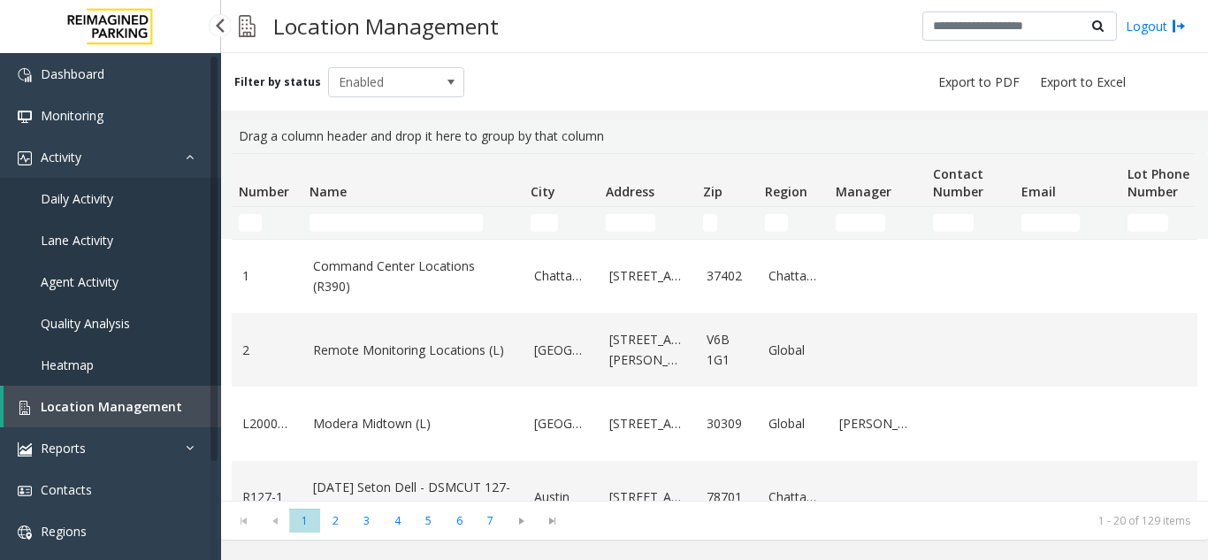
click at [168, 195] on link "Daily Activity" at bounding box center [110, 199] width 221 height 42
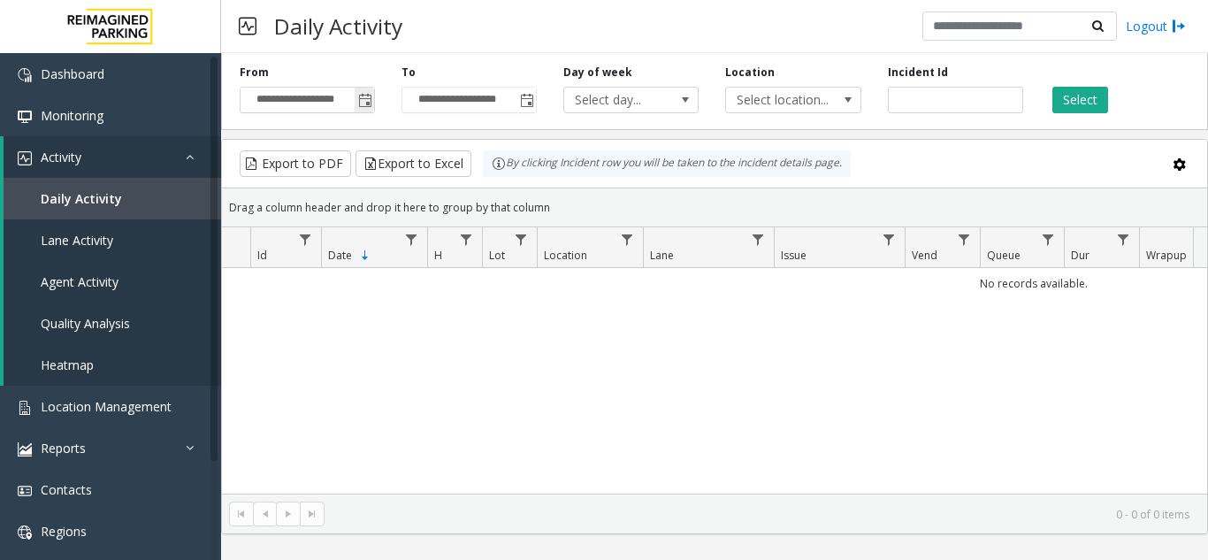
click at [366, 109] on span "Toggle popup" at bounding box center [364, 100] width 19 height 28
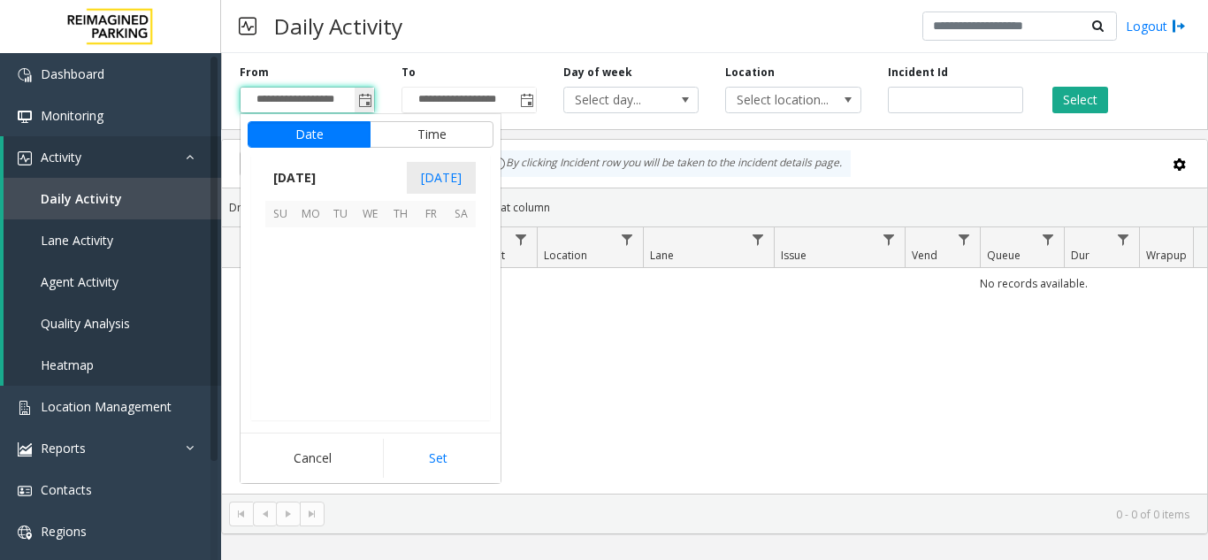
scroll to position [317230, 0]
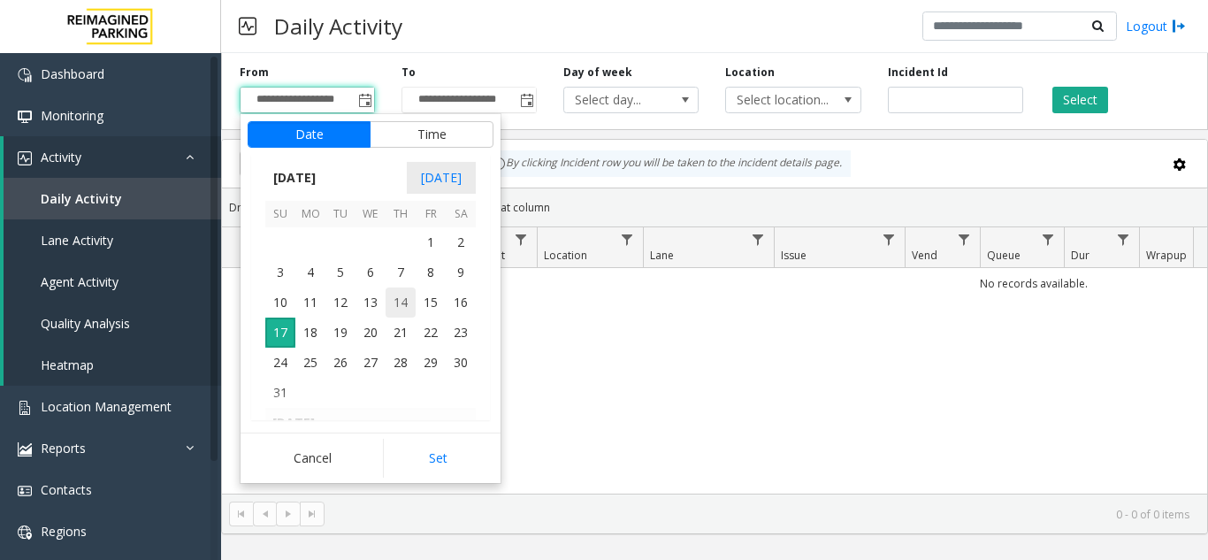
click at [415, 301] on span "14" at bounding box center [401, 302] width 30 height 30
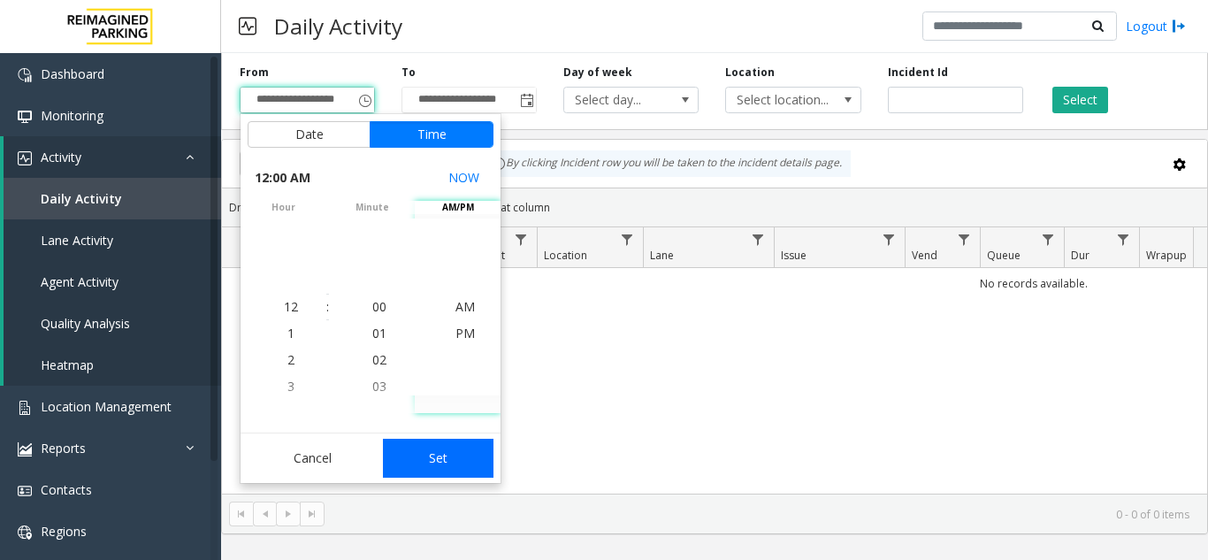
click at [451, 442] on button "Set" at bounding box center [438, 458] width 111 height 39
type input "**********"
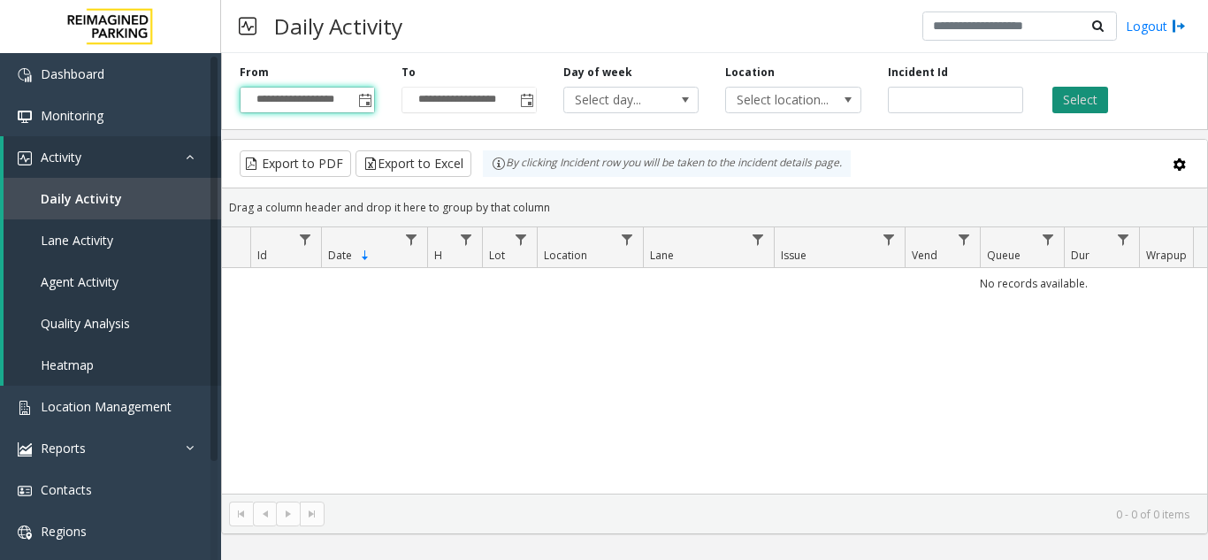
click at [1078, 100] on button "Select" at bounding box center [1081, 100] width 56 height 27
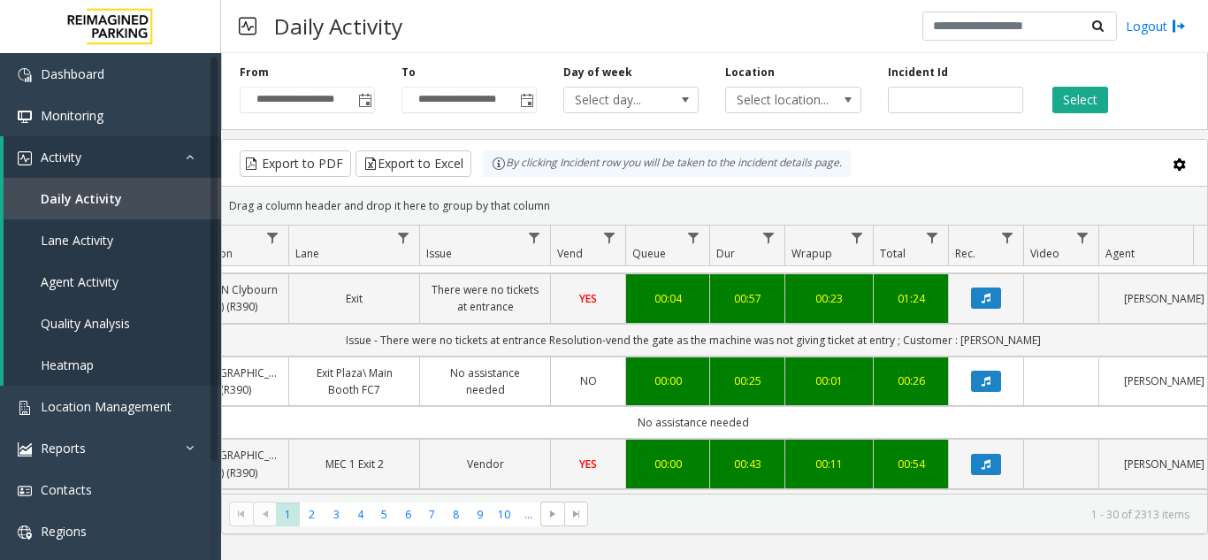
scroll to position [1857, 355]
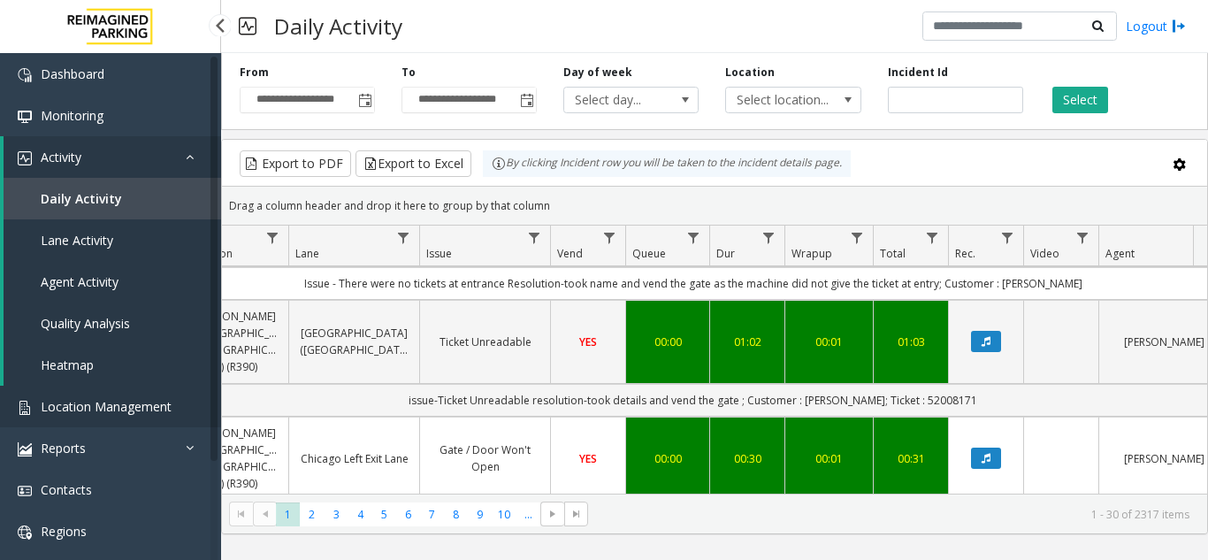
click at [110, 401] on span "Location Management" at bounding box center [106, 406] width 131 height 17
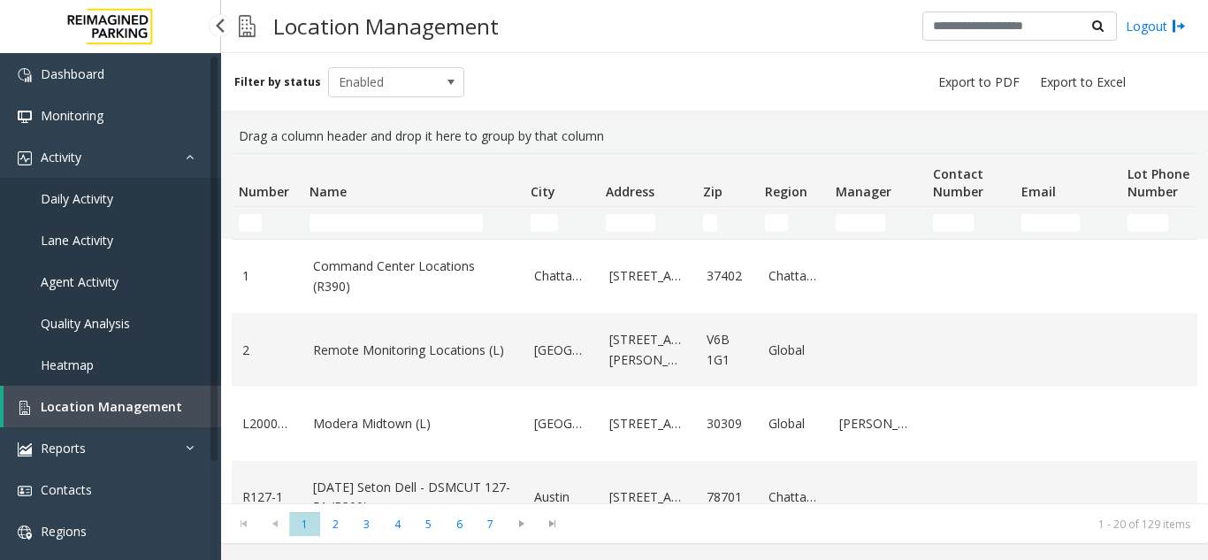
click at [154, 195] on link "Daily Activity" at bounding box center [110, 199] width 221 height 42
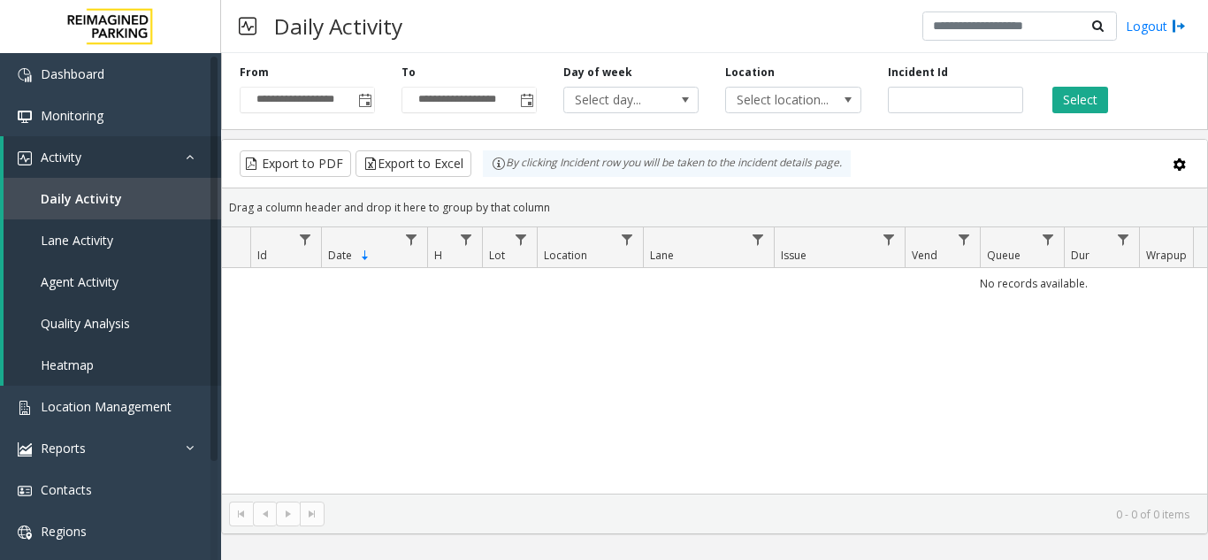
click at [364, 110] on span "Toggle popup" at bounding box center [364, 100] width 19 height 28
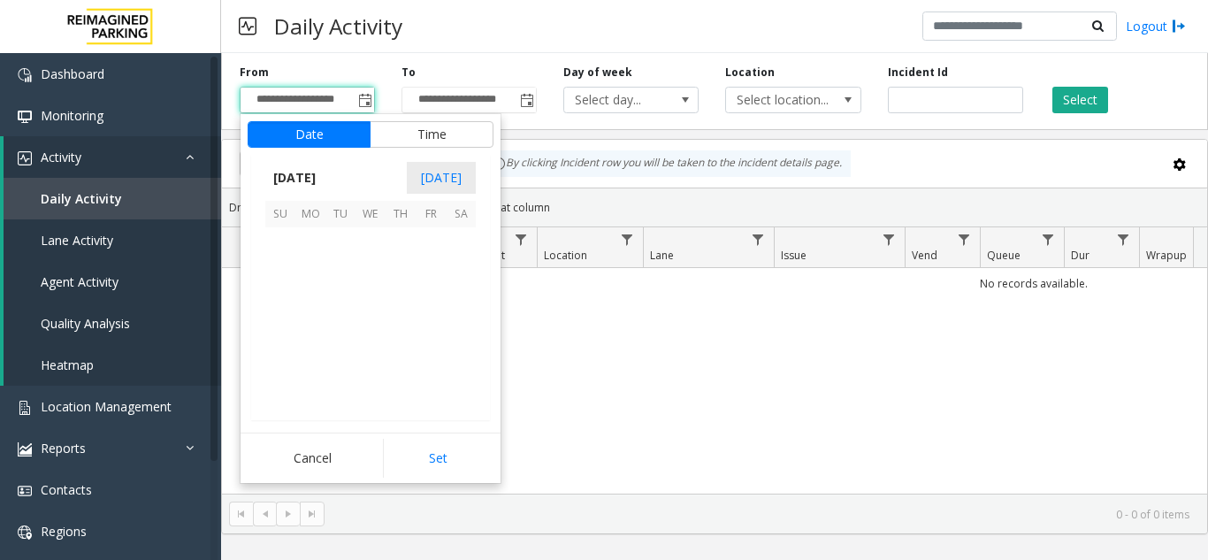
scroll to position [317230, 0]
click at [414, 295] on span "14" at bounding box center [401, 302] width 30 height 30
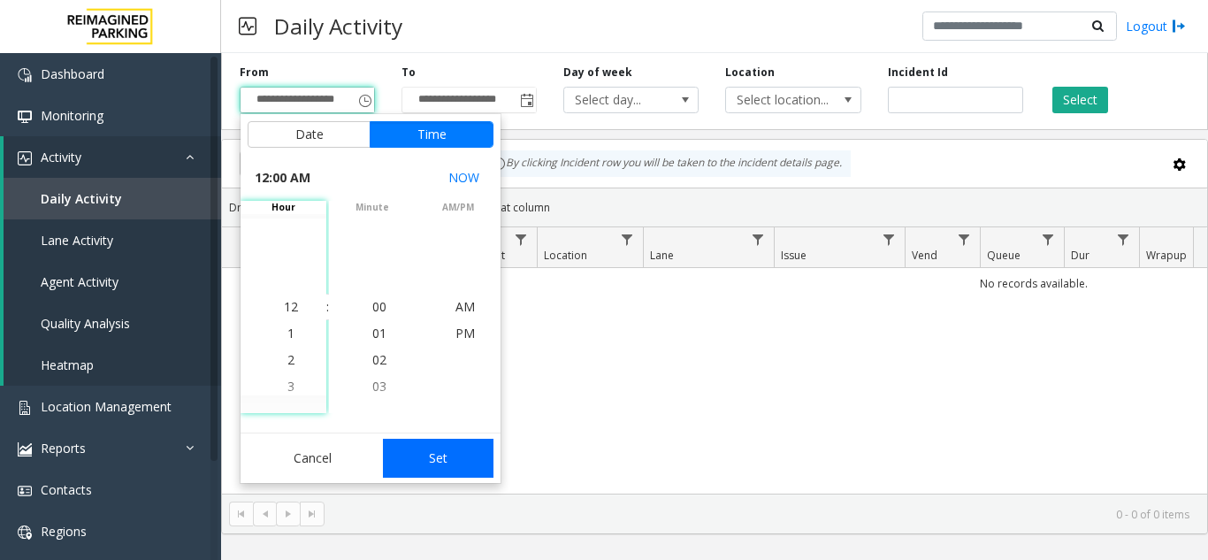
click at [451, 453] on button "Set" at bounding box center [438, 458] width 111 height 39
type input "**********"
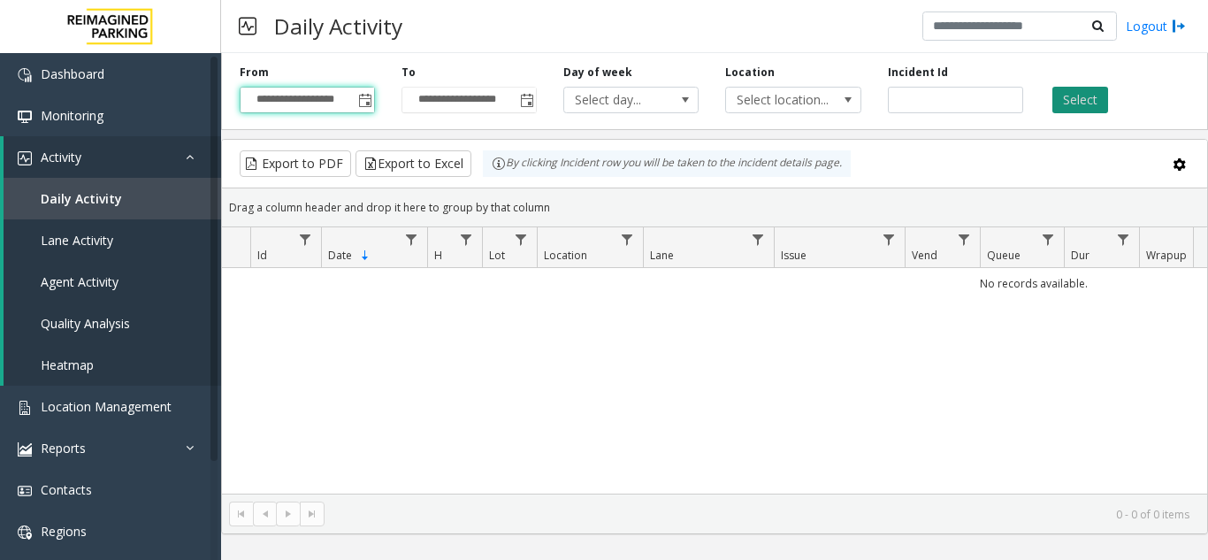
click at [1095, 97] on button "Select" at bounding box center [1081, 100] width 56 height 27
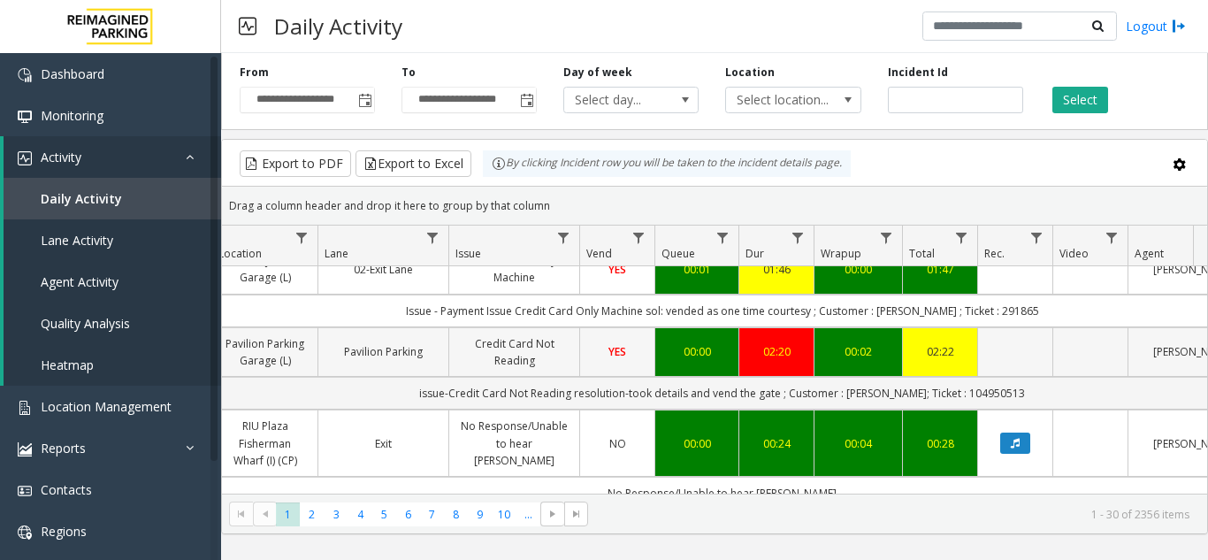
scroll to position [0, 325]
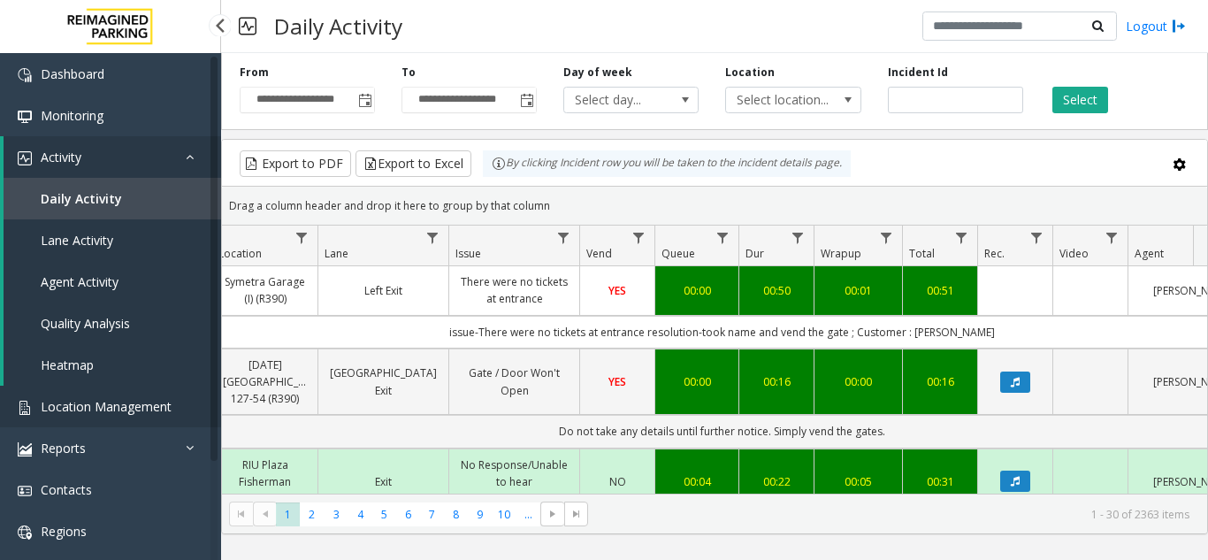
click at [152, 409] on span "Location Management" at bounding box center [106, 406] width 131 height 17
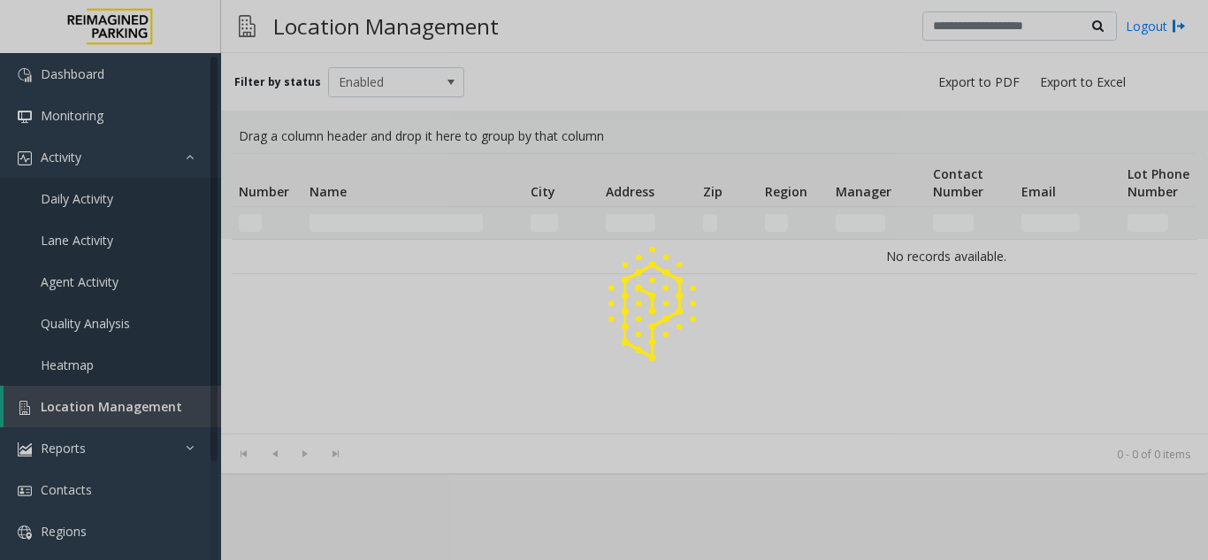
click at [168, 322] on div at bounding box center [604, 280] width 1208 height 560
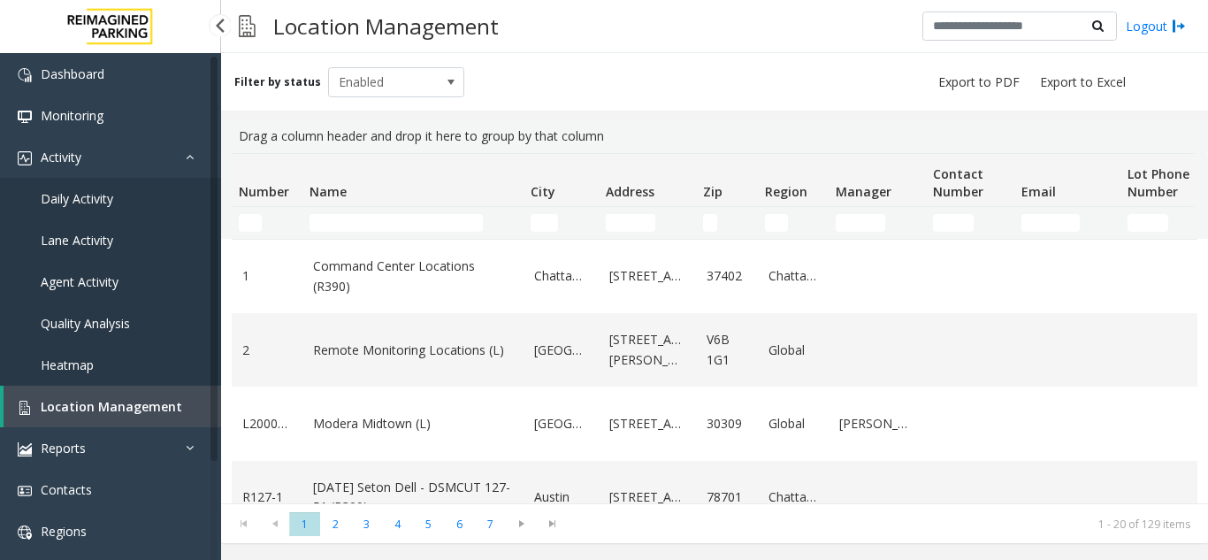
click at [157, 196] on link "Daily Activity" at bounding box center [110, 199] width 221 height 42
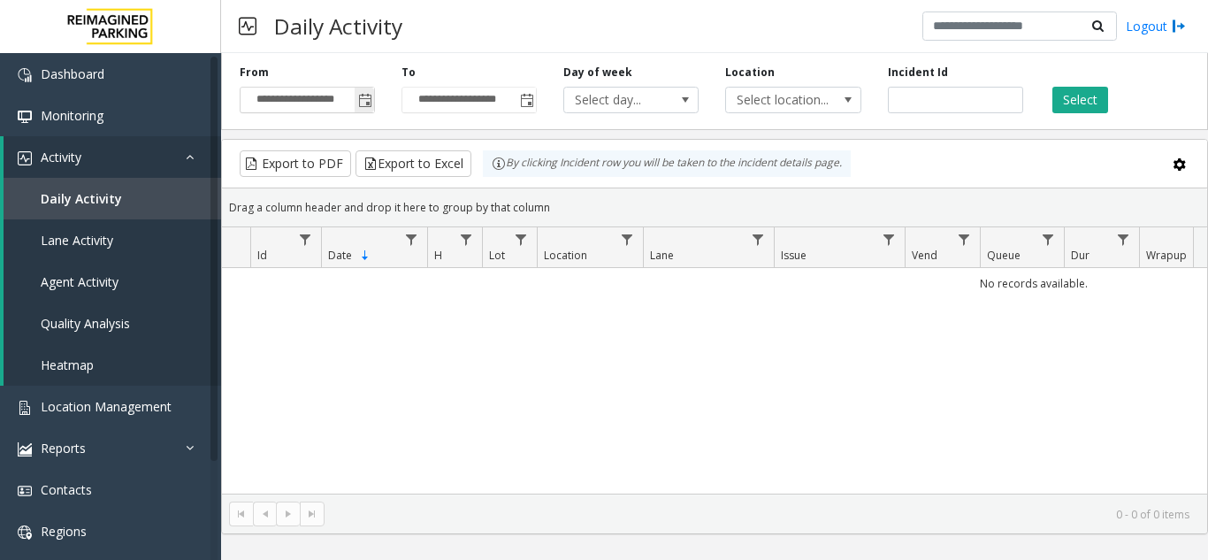
click at [364, 106] on span "Toggle popup" at bounding box center [365, 101] width 14 height 14
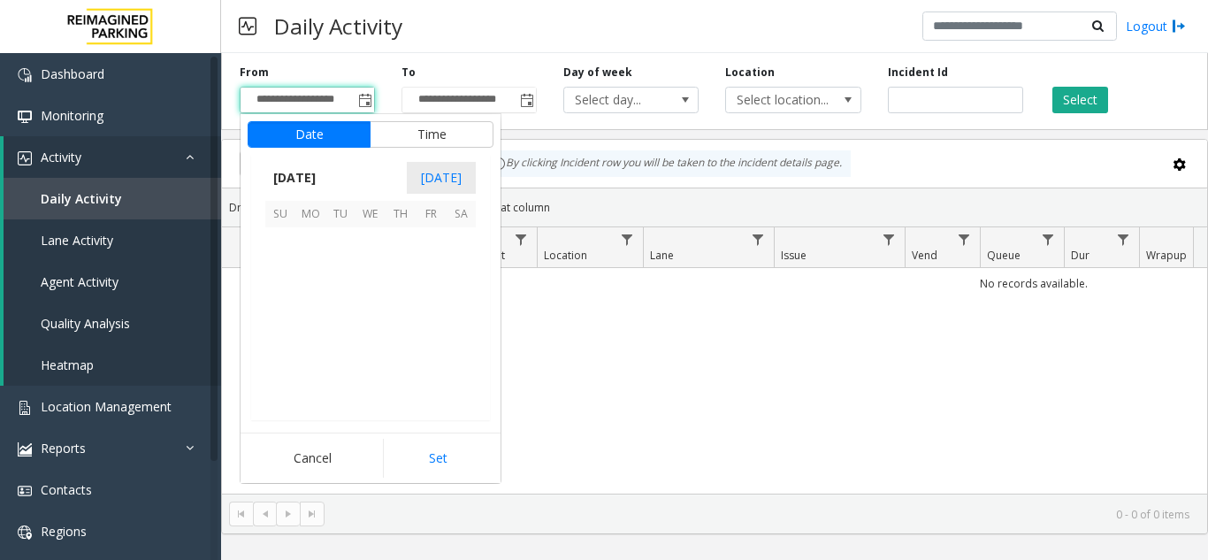
scroll to position [317230, 0]
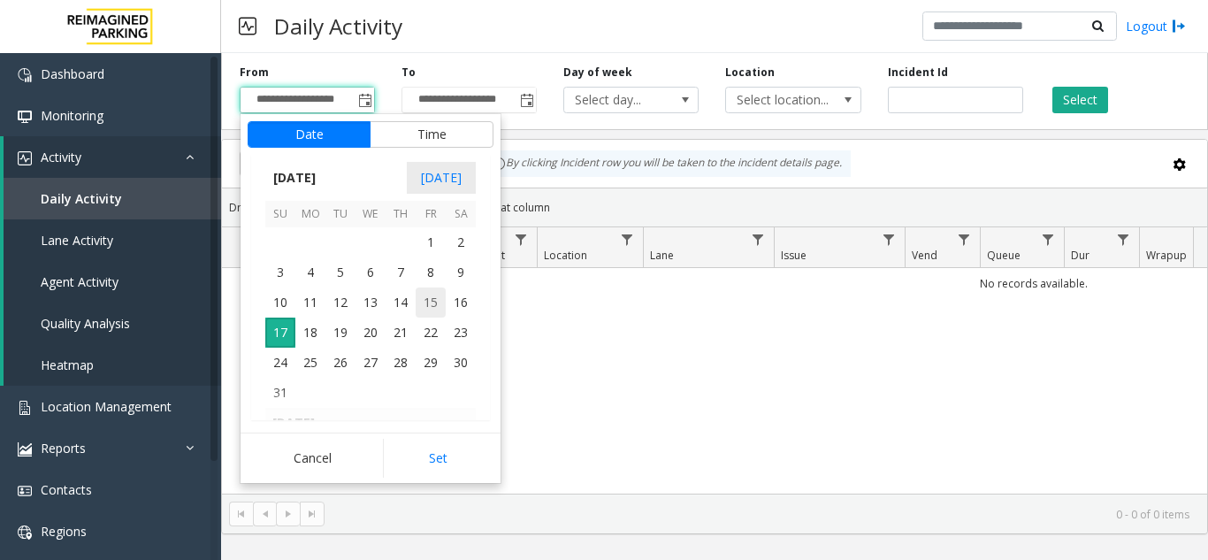
click at [443, 309] on span "15" at bounding box center [431, 302] width 30 height 30
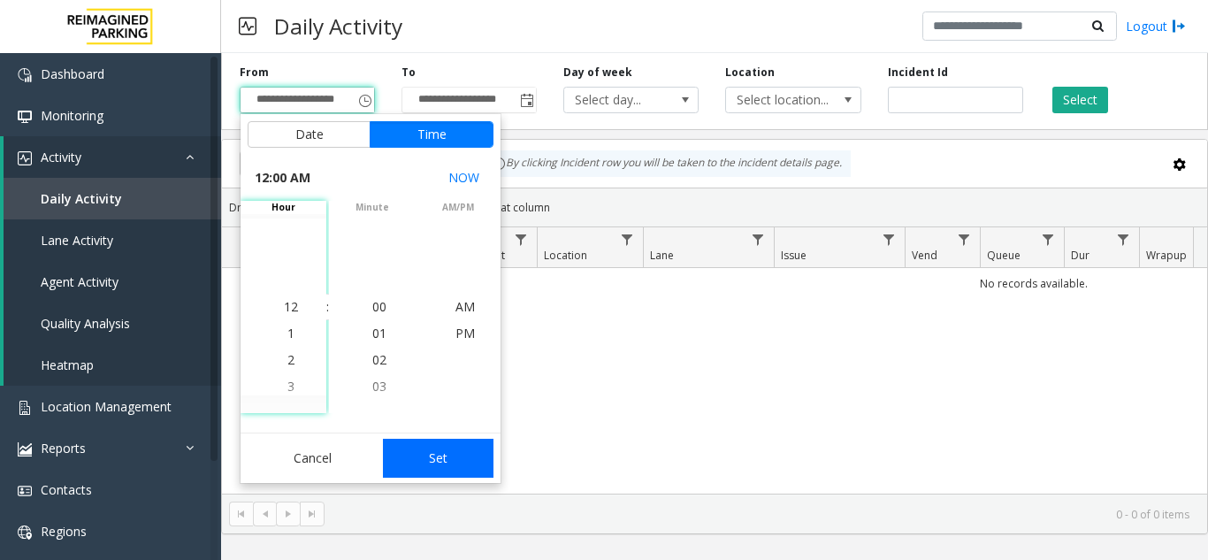
click at [462, 453] on button "Set" at bounding box center [438, 458] width 111 height 39
type input "**********"
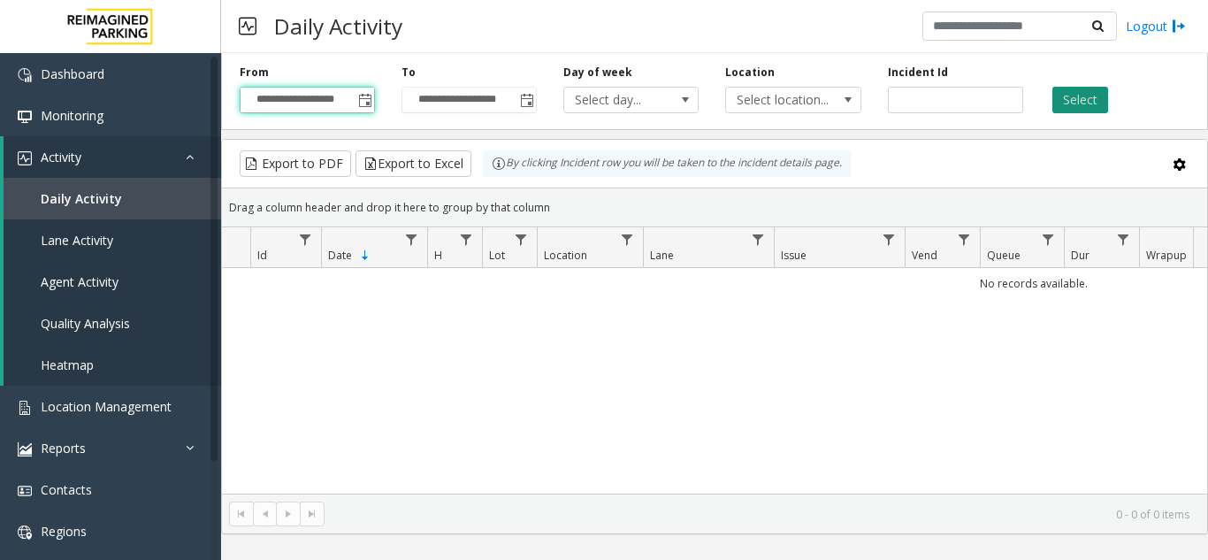
click at [1094, 111] on button "Select" at bounding box center [1081, 100] width 56 height 27
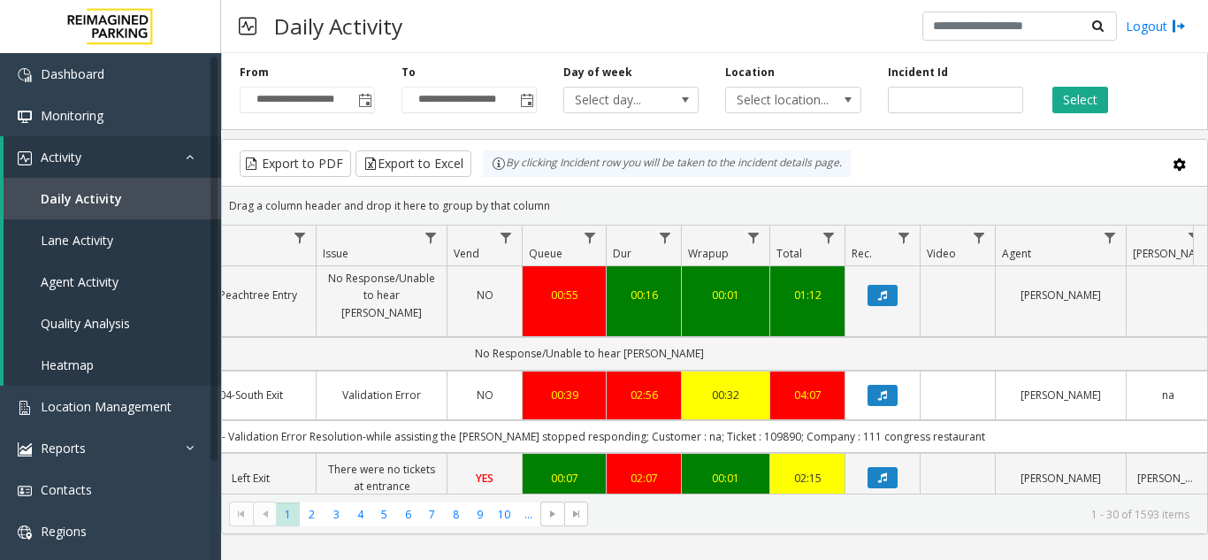
scroll to position [708, 458]
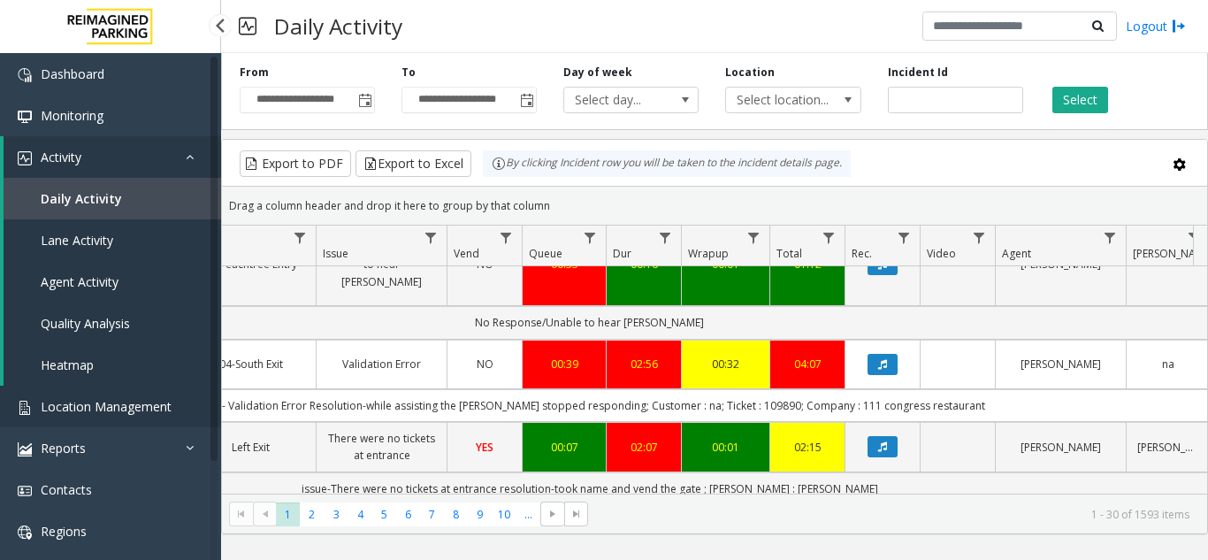
click at [118, 410] on span "Location Management" at bounding box center [106, 406] width 131 height 17
